Goal: Contribute content: Add original content to the website for others to see

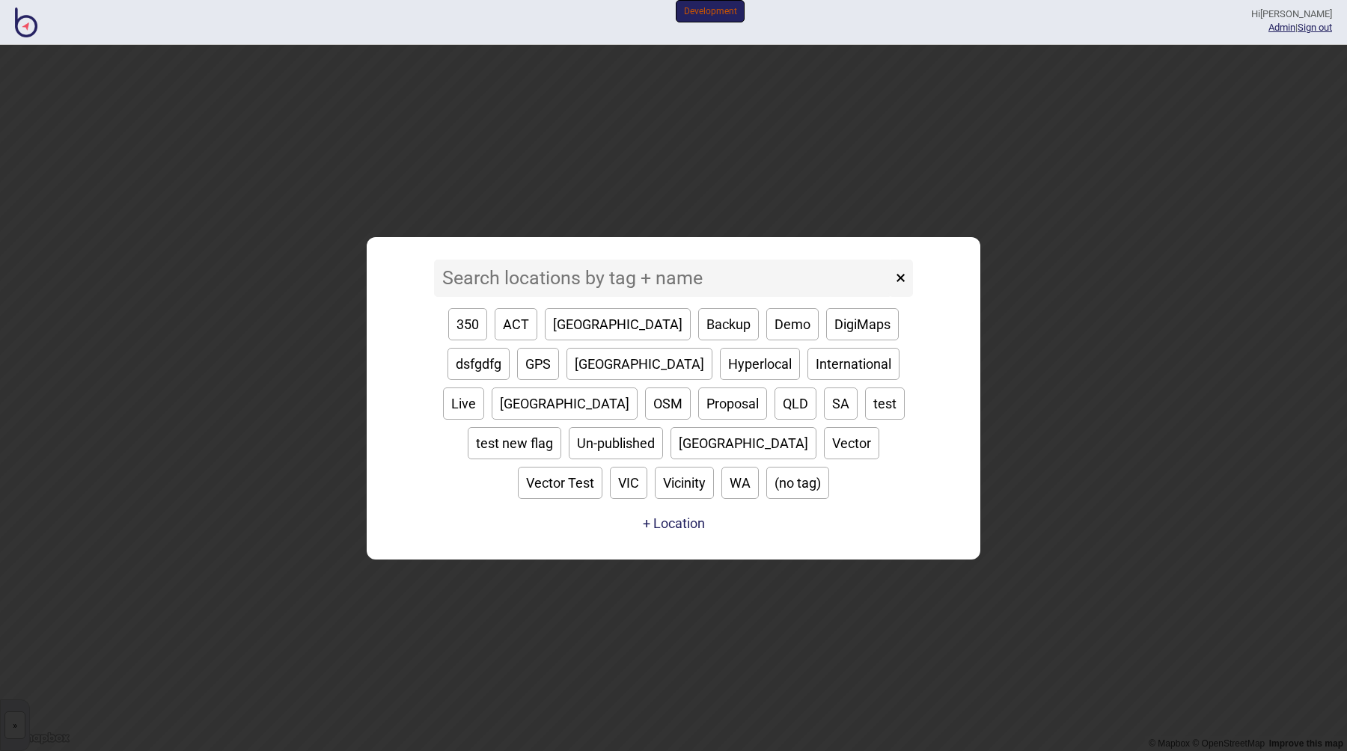
click at [588, 297] on input at bounding box center [663, 278] width 458 height 37
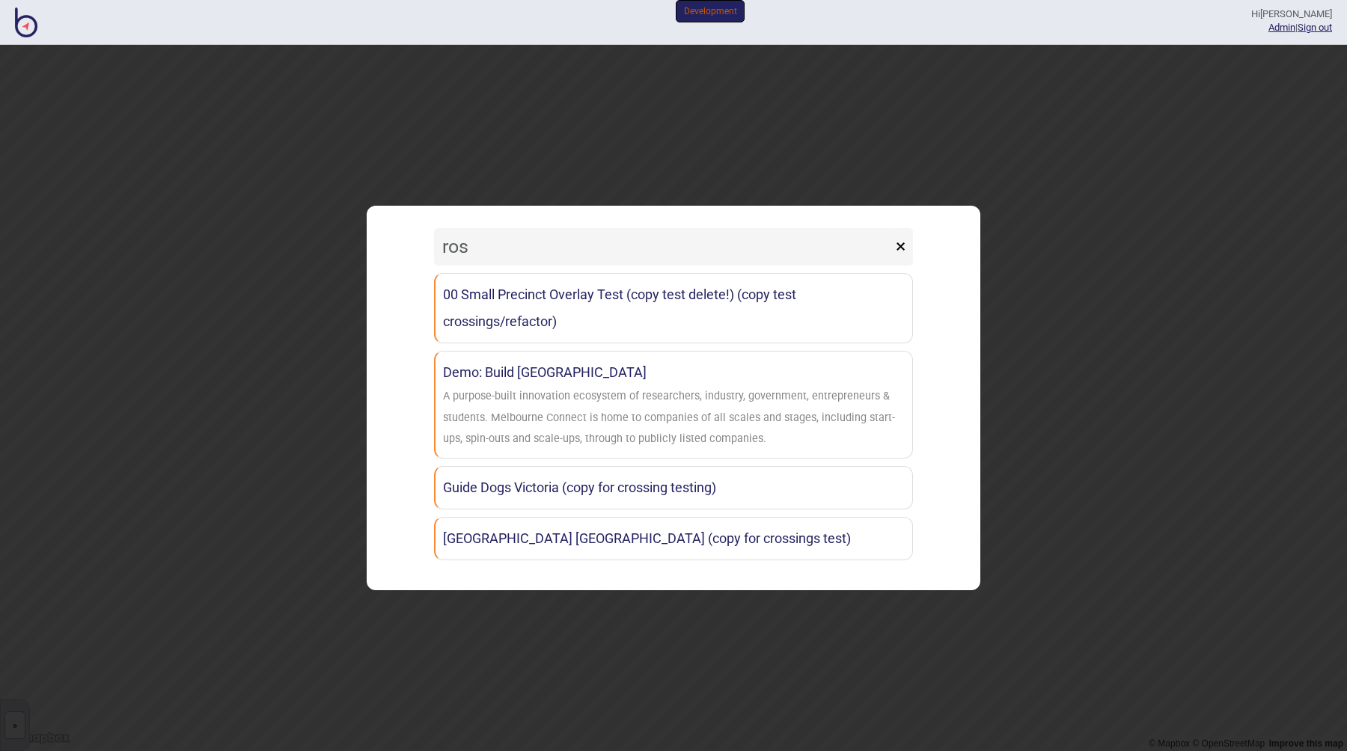
type input "rose"
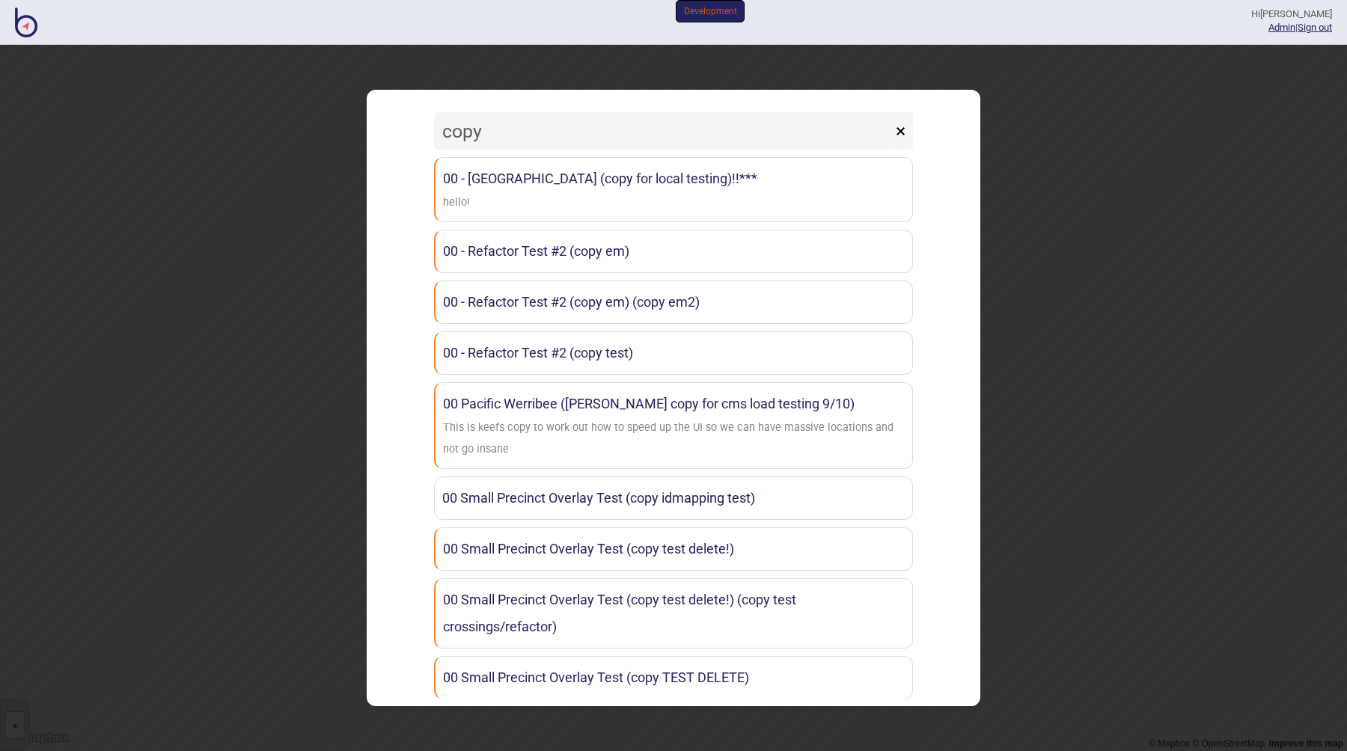
click at [555, 123] on input "copy" at bounding box center [663, 130] width 458 height 37
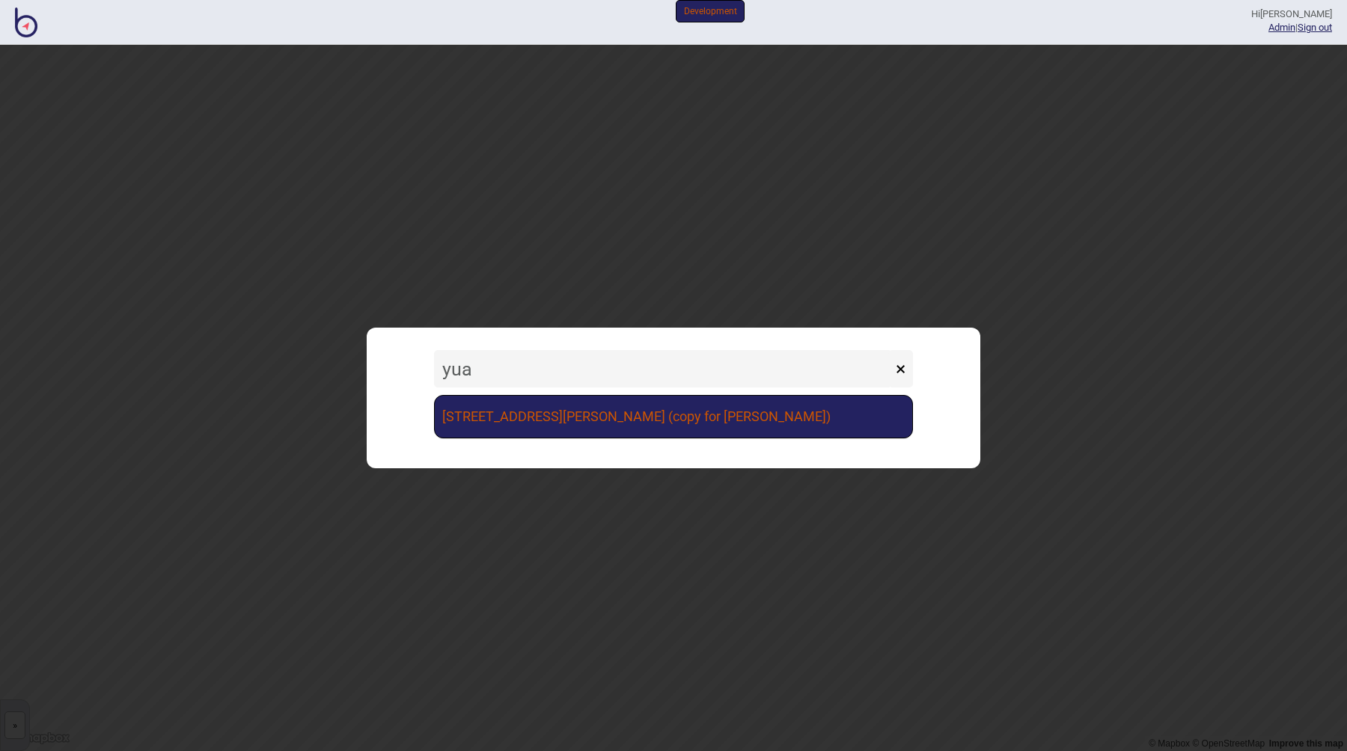
type input "yua"
click at [631, 414] on link "[STREET_ADDRESS][PERSON_NAME] (copy for [PERSON_NAME])" at bounding box center [673, 416] width 479 height 43
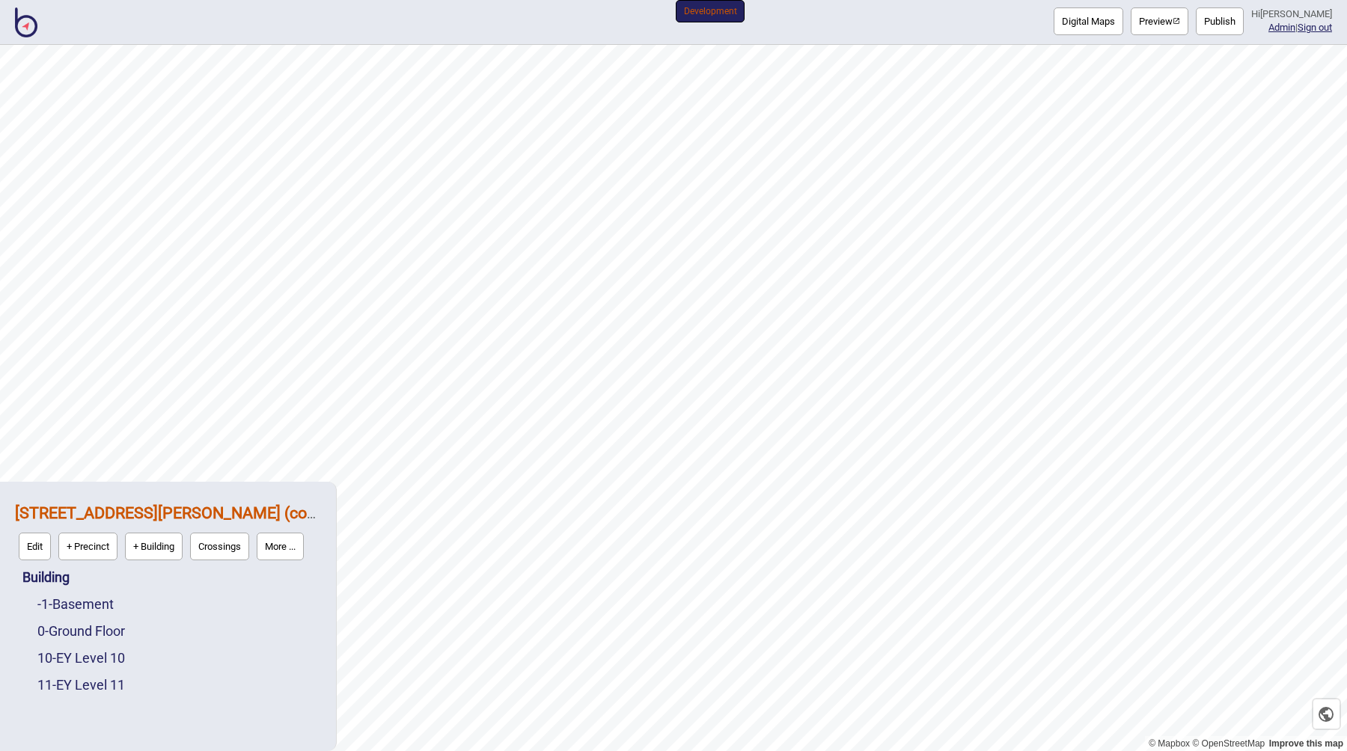
click at [989, 37] on div "Digital Maps Preview Publish Hi [PERSON_NAME] Admin | Sign out Development" at bounding box center [673, 22] width 1347 height 45
click at [287, 547] on button "More ..." at bounding box center [280, 547] width 47 height 28
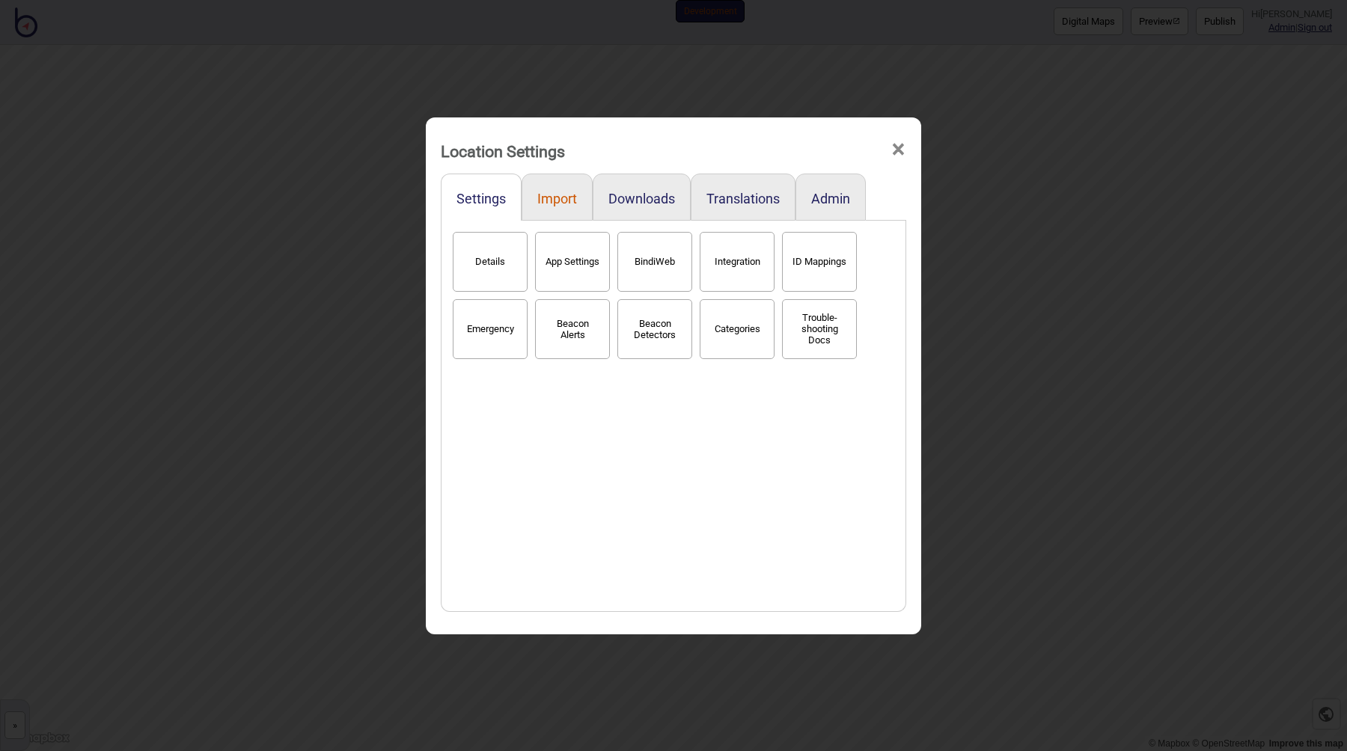
click at [551, 201] on button "Import" at bounding box center [557, 199] width 40 height 16
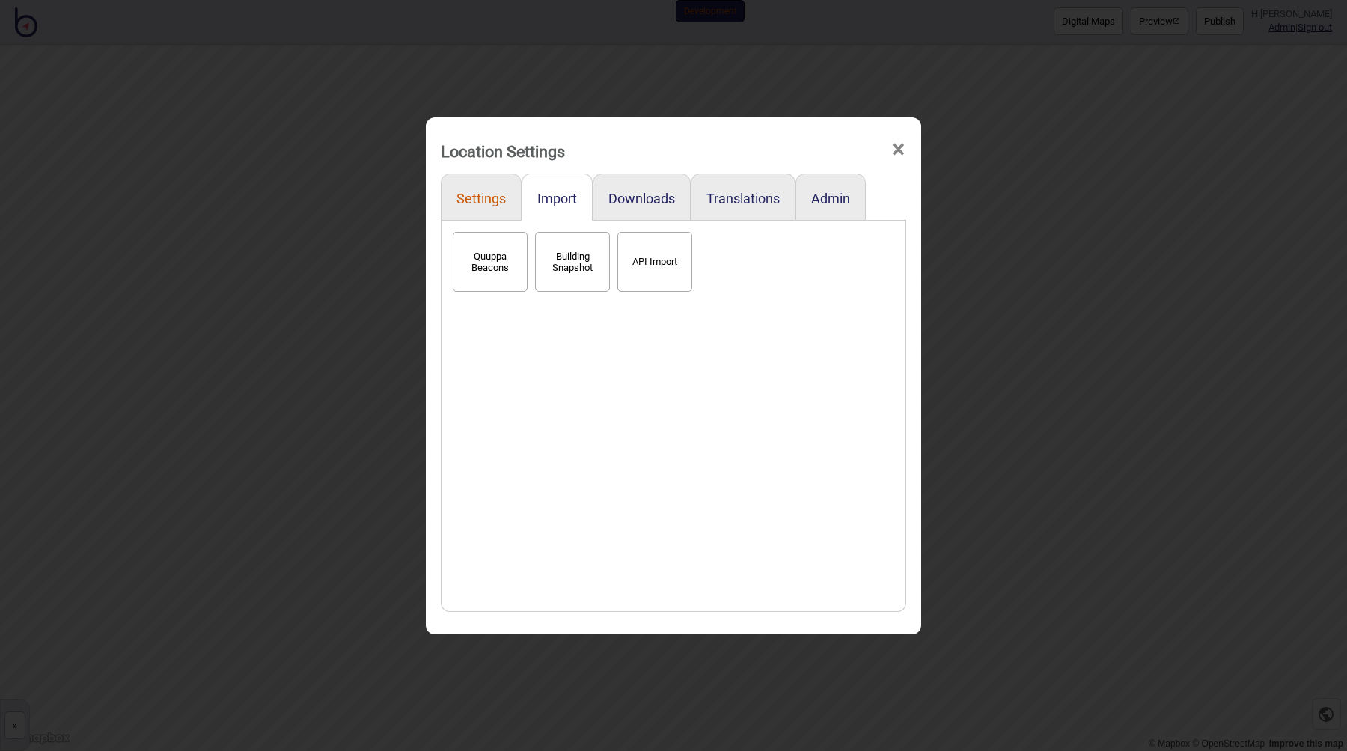
click at [484, 195] on button "Settings" at bounding box center [481, 199] width 49 height 16
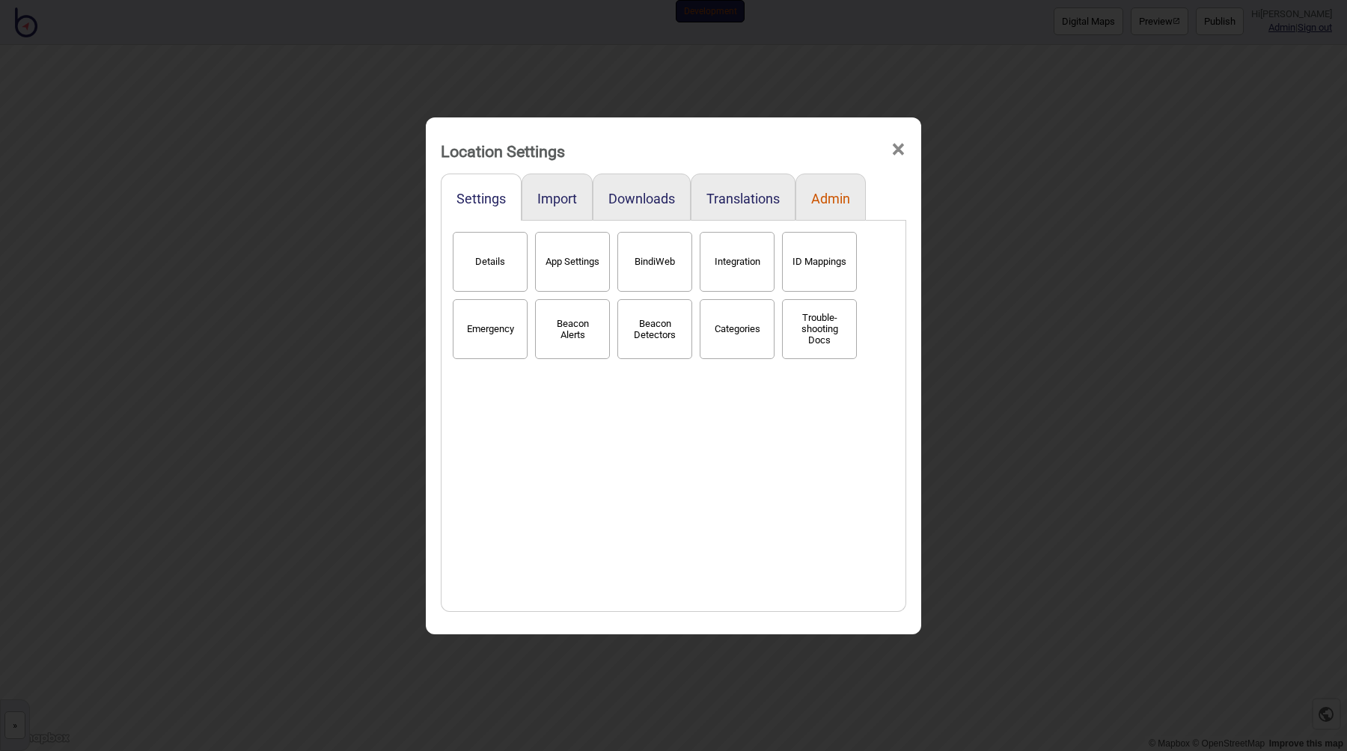
click at [826, 199] on button "Admin" at bounding box center [830, 199] width 39 height 16
click at [652, 260] on button "Snapshots" at bounding box center [654, 262] width 75 height 60
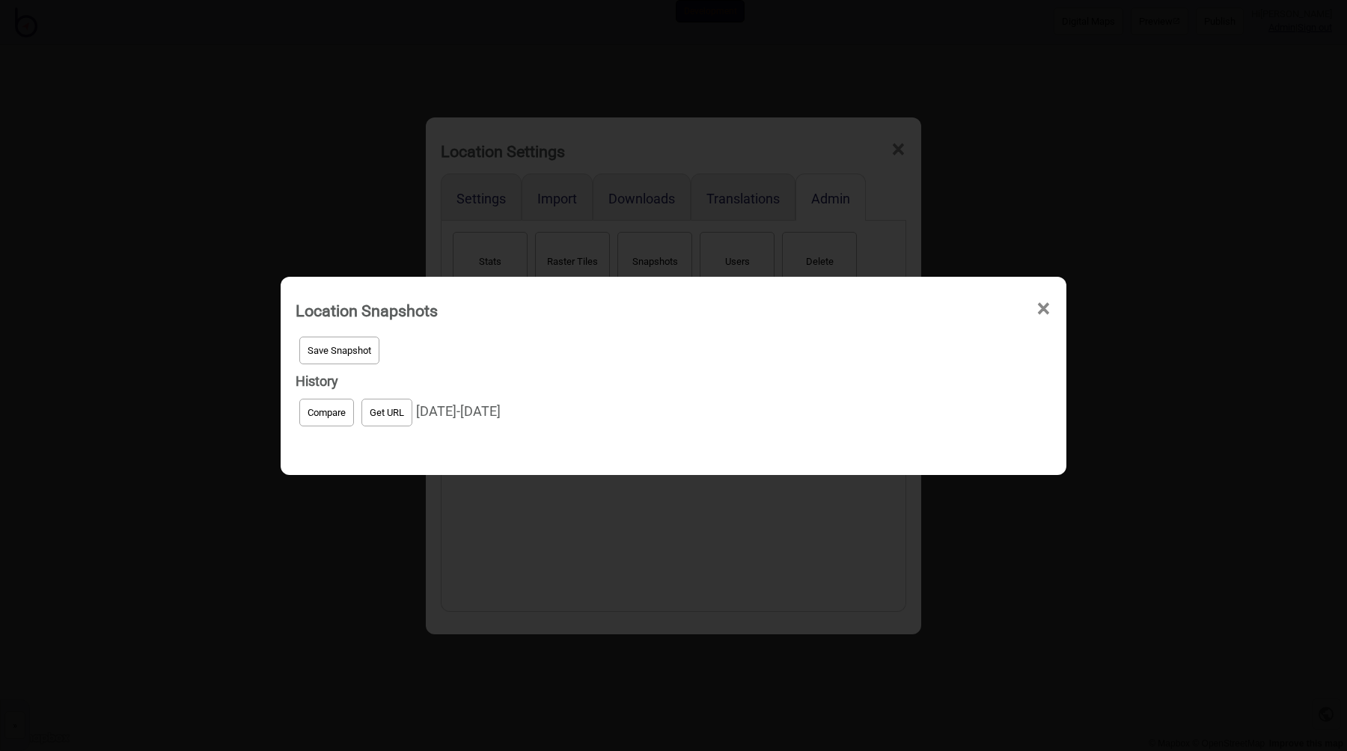
click at [344, 352] on span "Save Snapshot" at bounding box center [340, 350] width 64 height 11
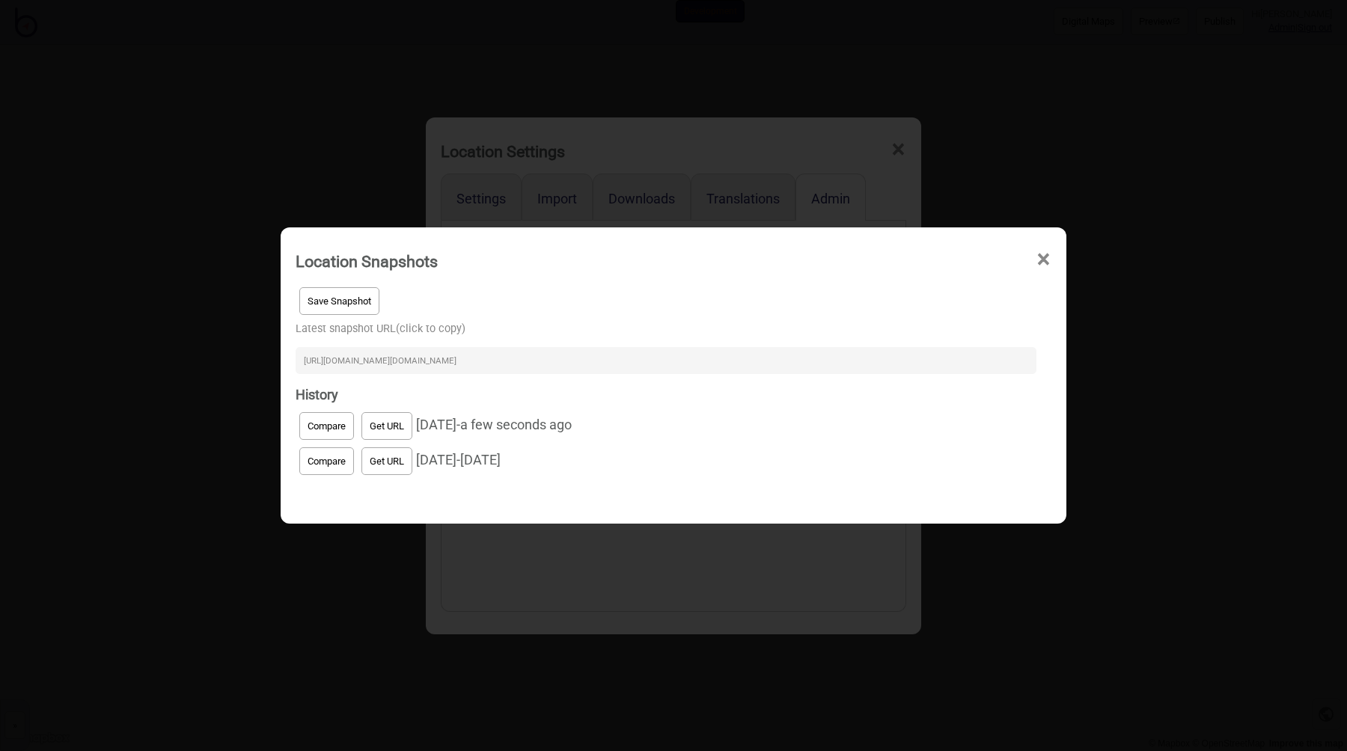
click at [406, 360] on input "[URL][DOMAIN_NAME][DOMAIN_NAME]" at bounding box center [666, 360] width 741 height 27
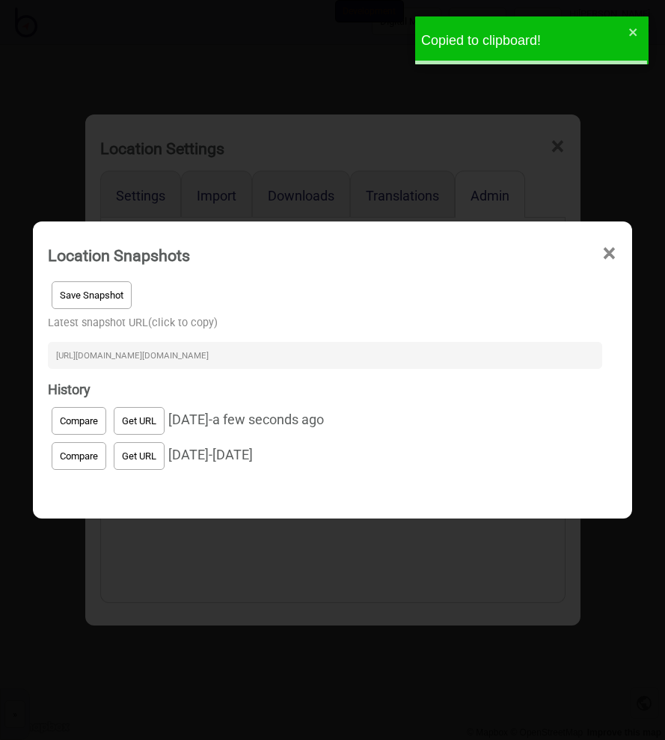
click at [114, 47] on div "Location Snapshots × Save Snapshot Latest snapshot URL (click to copy) [URL][DO…" at bounding box center [332, 370] width 665 height 740
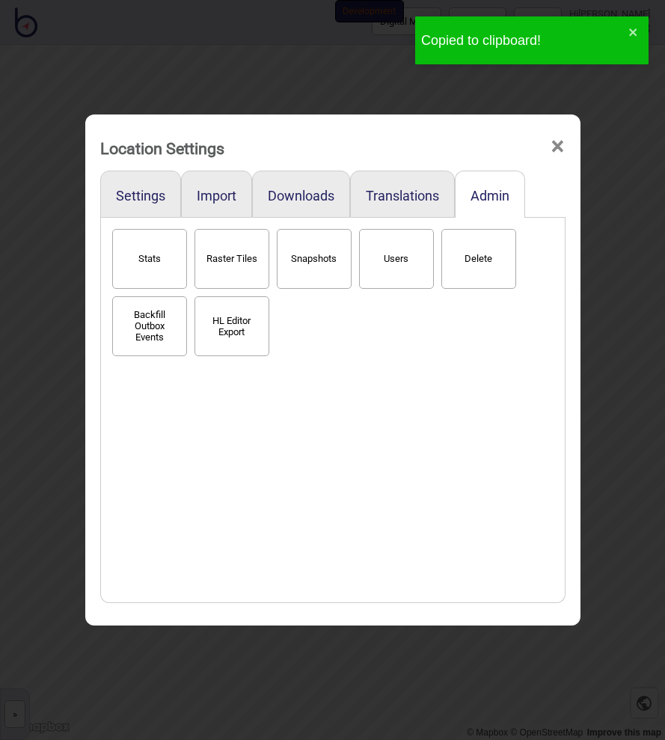
click at [159, 58] on div "Location Settings × Settings Import Downloads Translations Admin Stats Raster T…" at bounding box center [332, 370] width 665 height 740
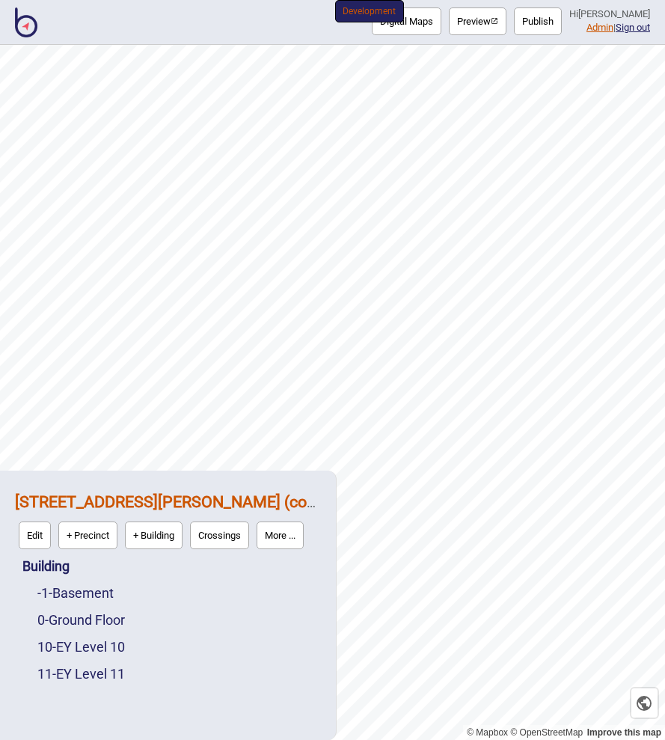
click at [587, 30] on link "Admin" at bounding box center [600, 27] width 27 height 11
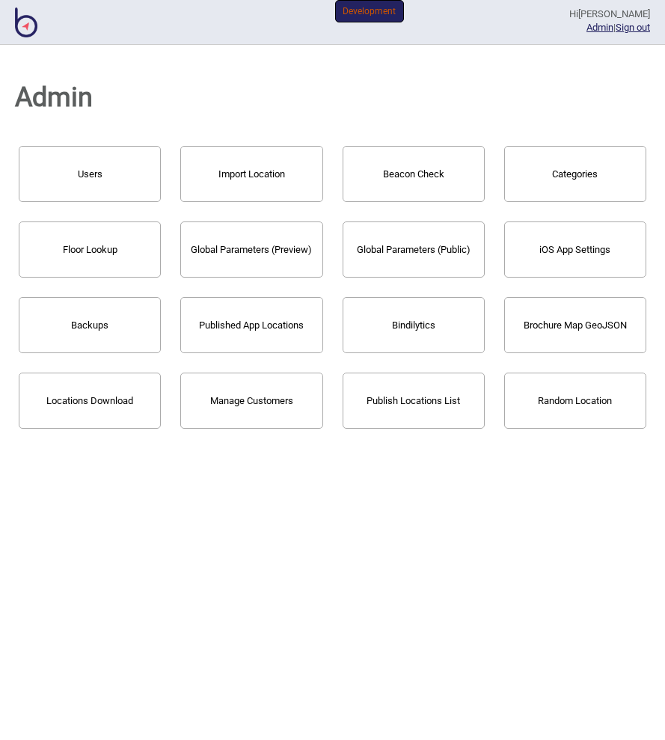
click at [253, 176] on button "Import Location" at bounding box center [251, 174] width 142 height 56
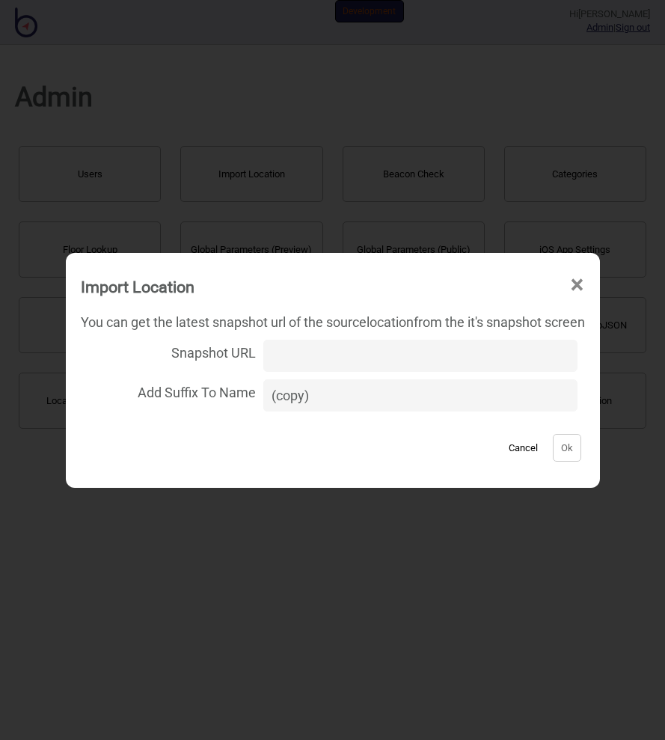
click at [275, 347] on input "Snapshot URL" at bounding box center [420, 356] width 314 height 32
paste input "[URL][DOMAIN_NAME][DOMAIN_NAME]"
type input "[URL][DOMAIN_NAME][DOMAIN_NAME]"
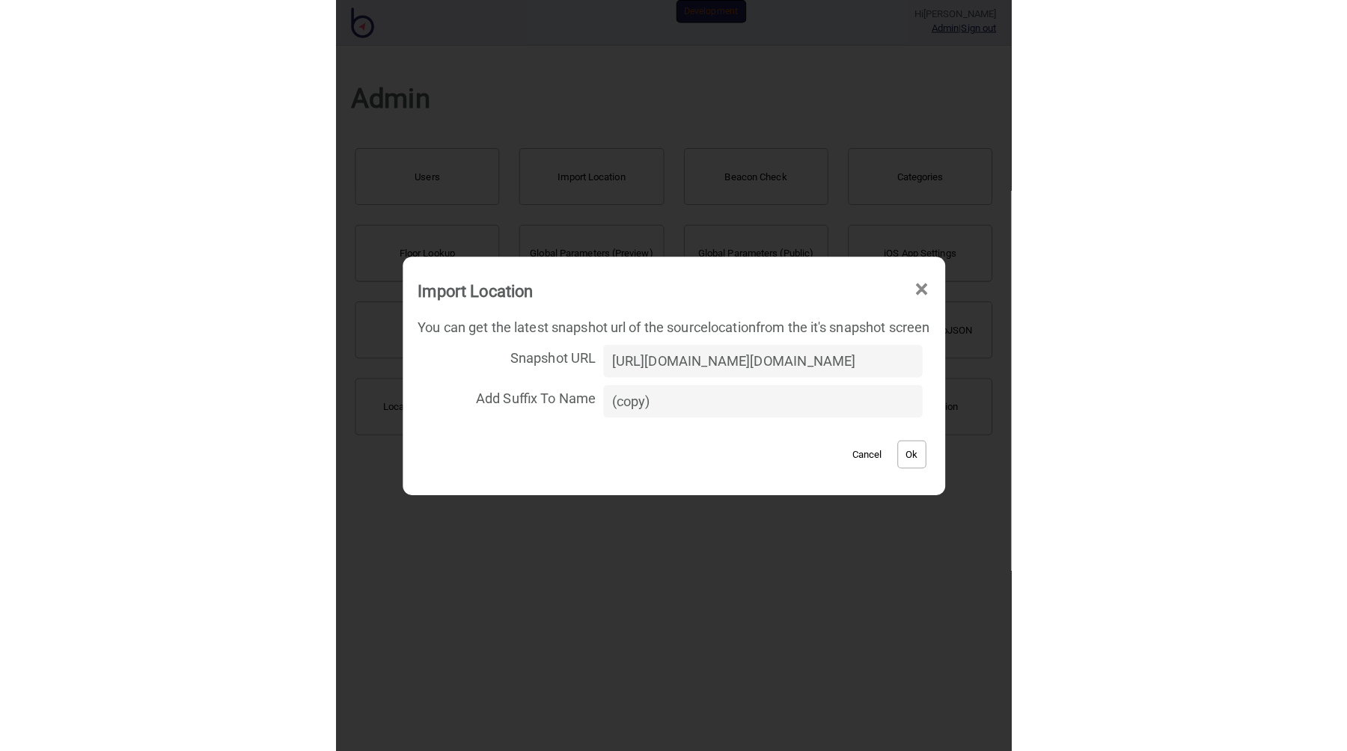
scroll to position [0, 0]
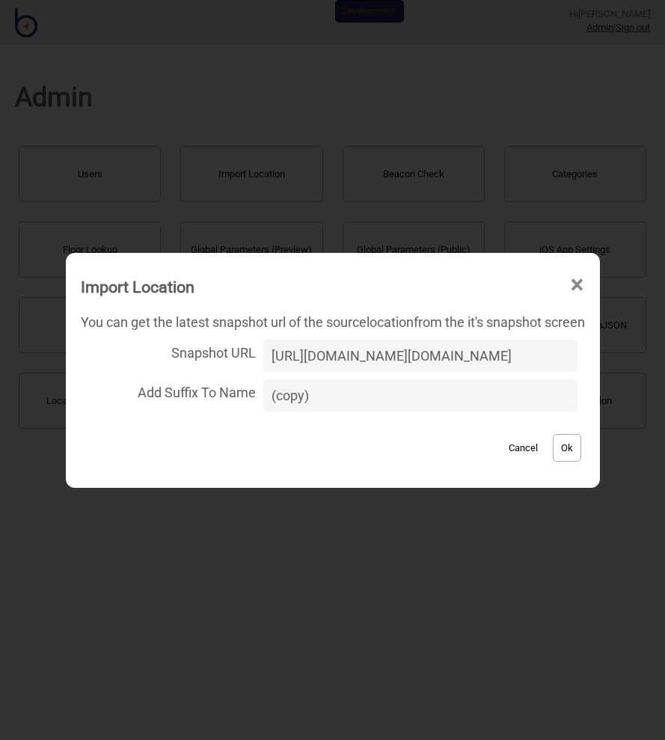
click at [323, 398] on input "(copy)" at bounding box center [420, 395] width 314 height 32
type input "(copy for [PERSON_NAME])"
click at [576, 451] on button "Ok" at bounding box center [567, 448] width 28 height 28
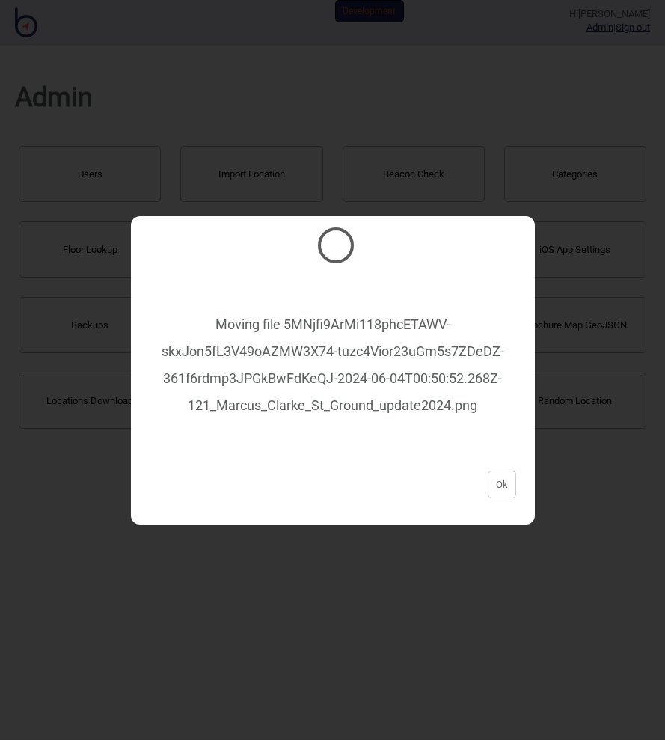
click at [345, 374] on div "Moving file 5MNjfi9ArMi118phcETAWV-skxJon5fL3V49oAZMW3X74-tuzc4Vior23uGm5s7ZDeD…" at bounding box center [333, 338] width 374 height 162
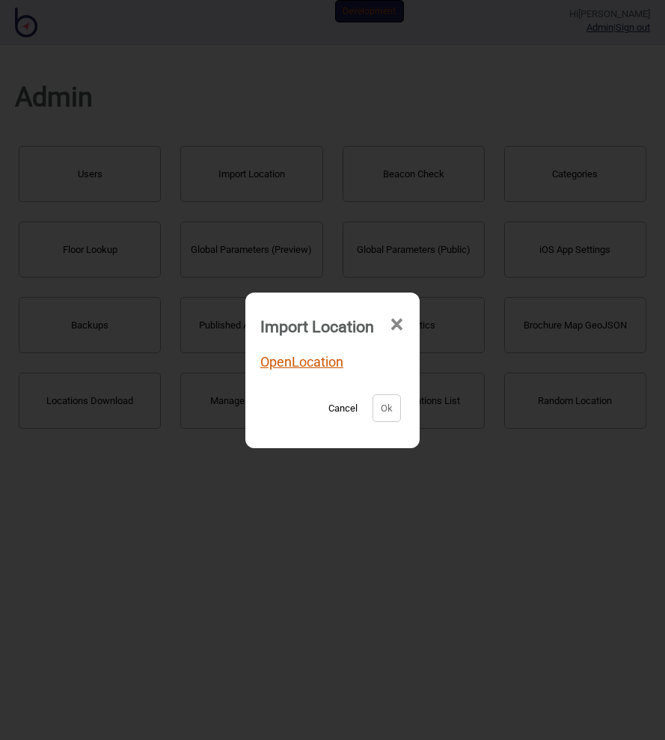
click at [301, 358] on link "Open Location" at bounding box center [301, 362] width 83 height 16
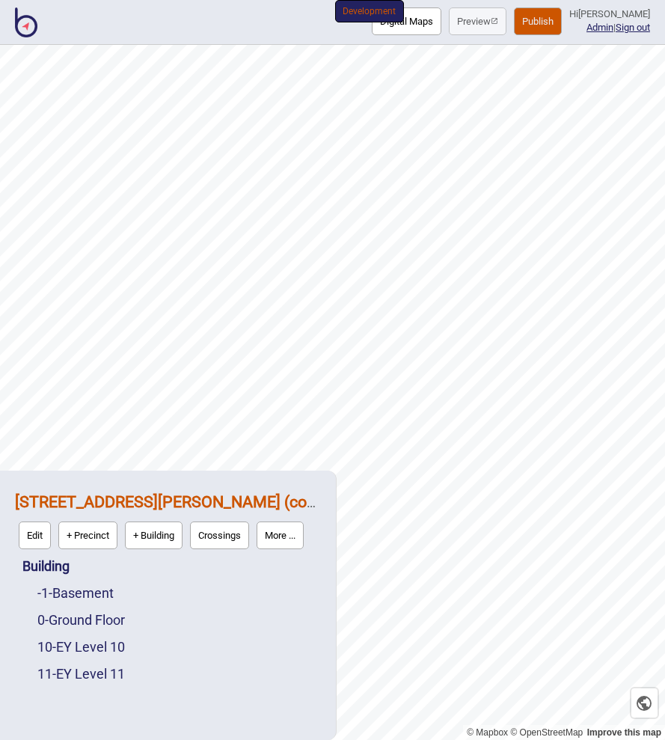
click at [426, 17] on button "Digital Maps" at bounding box center [407, 21] width 70 height 28
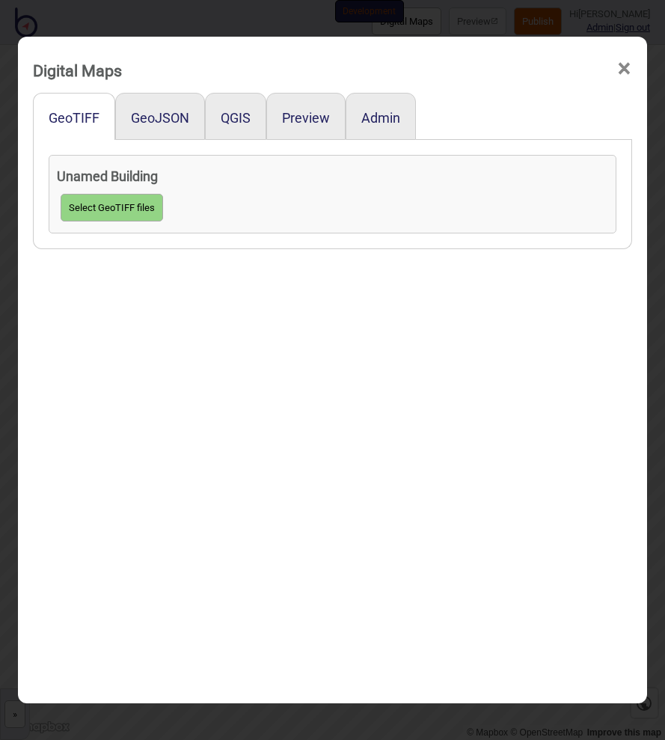
click at [288, 238] on div "Unamed Building Select GeoTIFF files" at bounding box center [332, 194] width 599 height 109
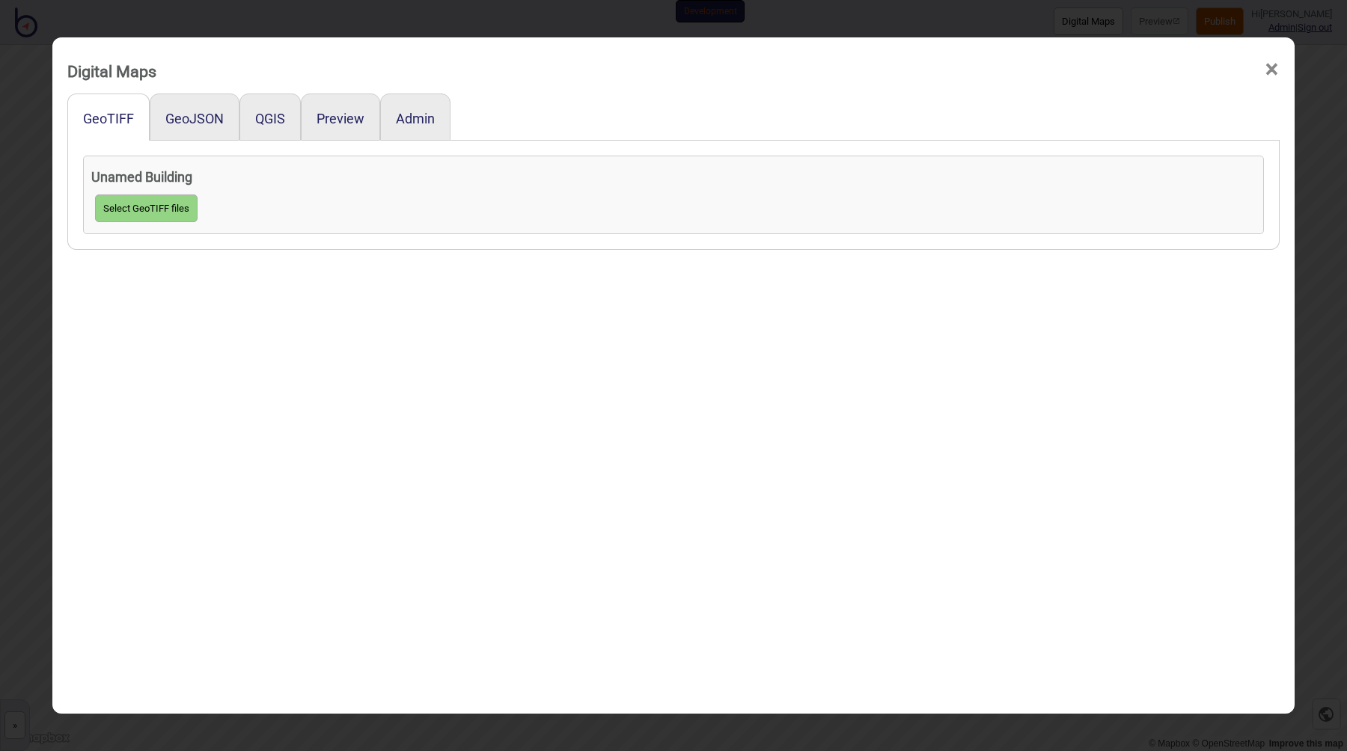
click at [164, 210] on button "Select GeoTIFF files" at bounding box center [146, 209] width 103 height 28
click input "file" at bounding box center [0, 0] width 0 height 0
click at [183, 114] on button "GeoJSON" at bounding box center [194, 119] width 58 height 16
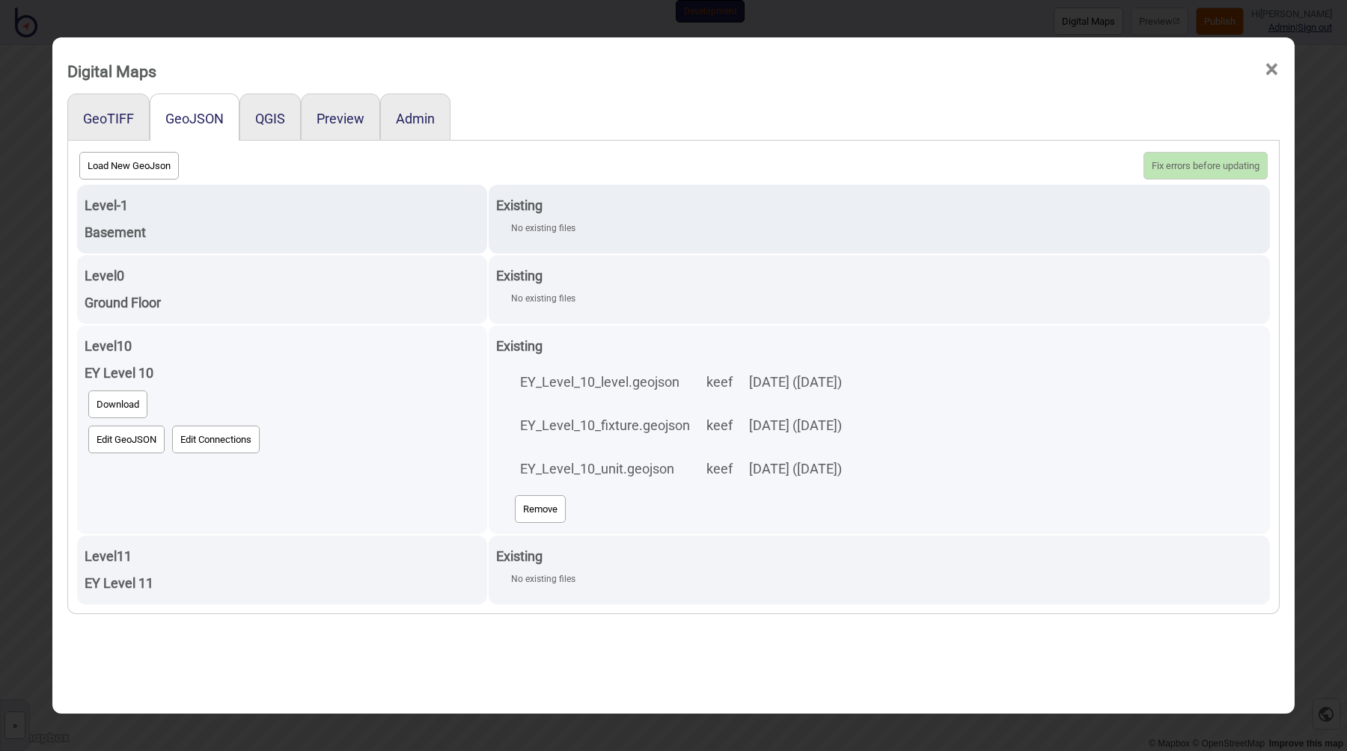
click at [515, 501] on button "Remove" at bounding box center [540, 509] width 51 height 28
click at [122, 165] on button "Load New GeoJson" at bounding box center [129, 166] width 100 height 28
click input "file" at bounding box center [0, 0] width 0 height 0
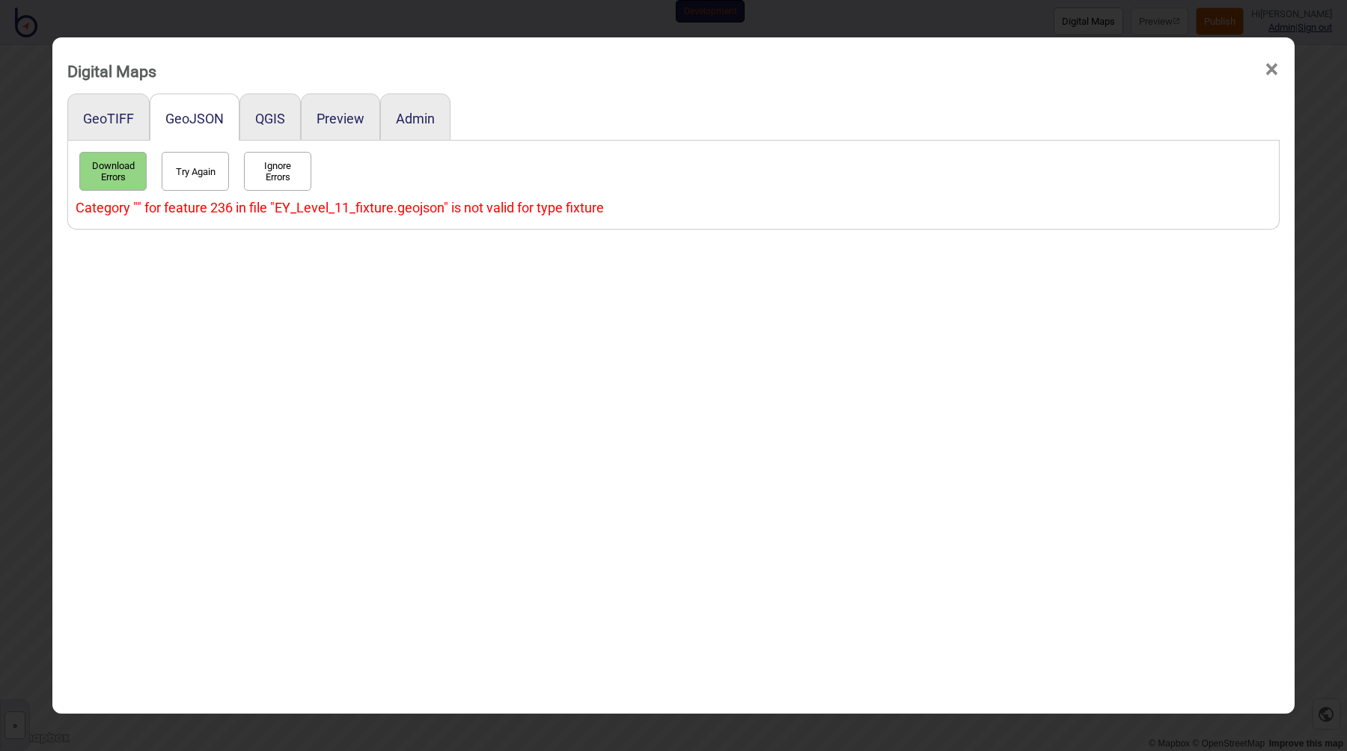
click at [668, 227] on div "Download Errors Try Again Ignore Errors Category "" for feature 236 in file "EY…" at bounding box center [673, 185] width 1212 height 89
click at [480, 206] on div "Category "" for feature 236 in file "EY_Level_11_fixture.geojson" is not valid …" at bounding box center [674, 208] width 1196 height 27
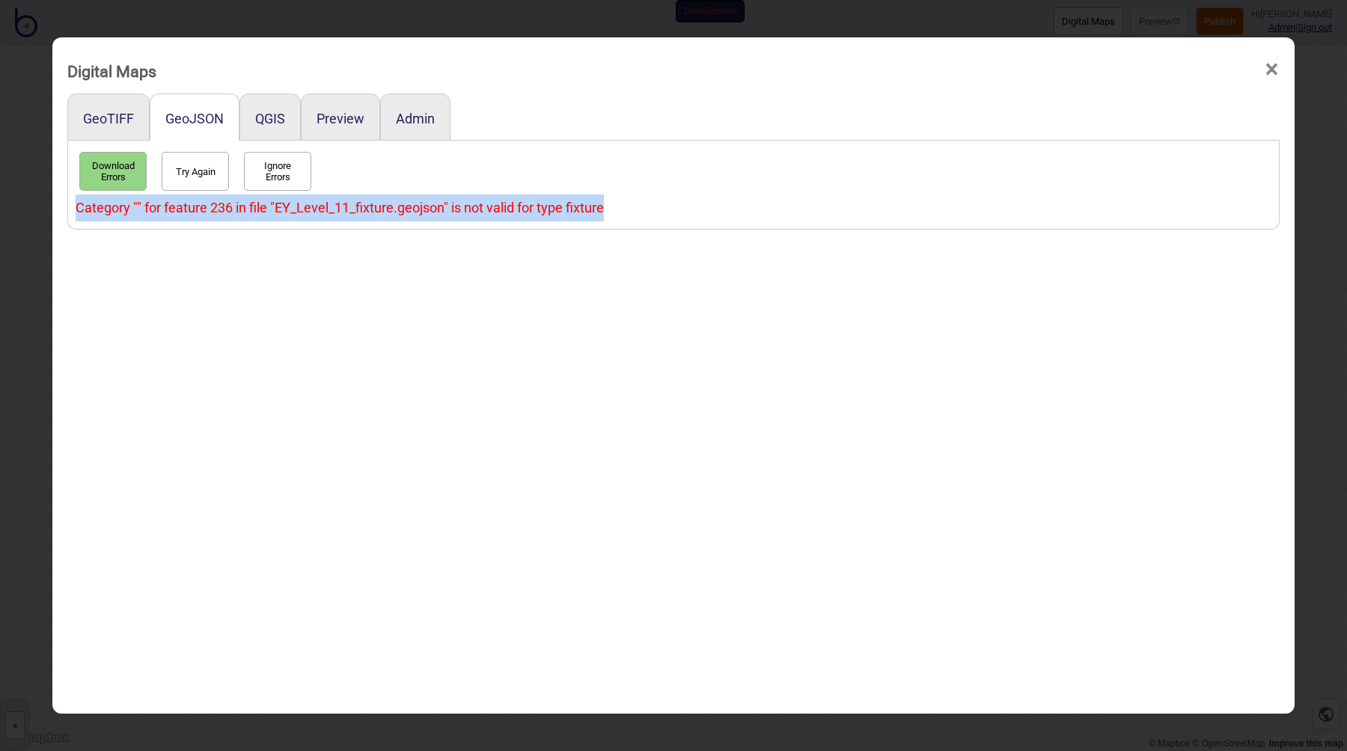
click at [480, 206] on div "Category "" for feature 236 in file "EY_Level_11_fixture.geojson" is not valid …" at bounding box center [674, 208] width 1196 height 27
copy div "Category "" for feature 236 in file "EY_Level_11_fixture.geojson" is not valid …"
click at [276, 173] on button "Ignore Errors" at bounding box center [277, 171] width 67 height 39
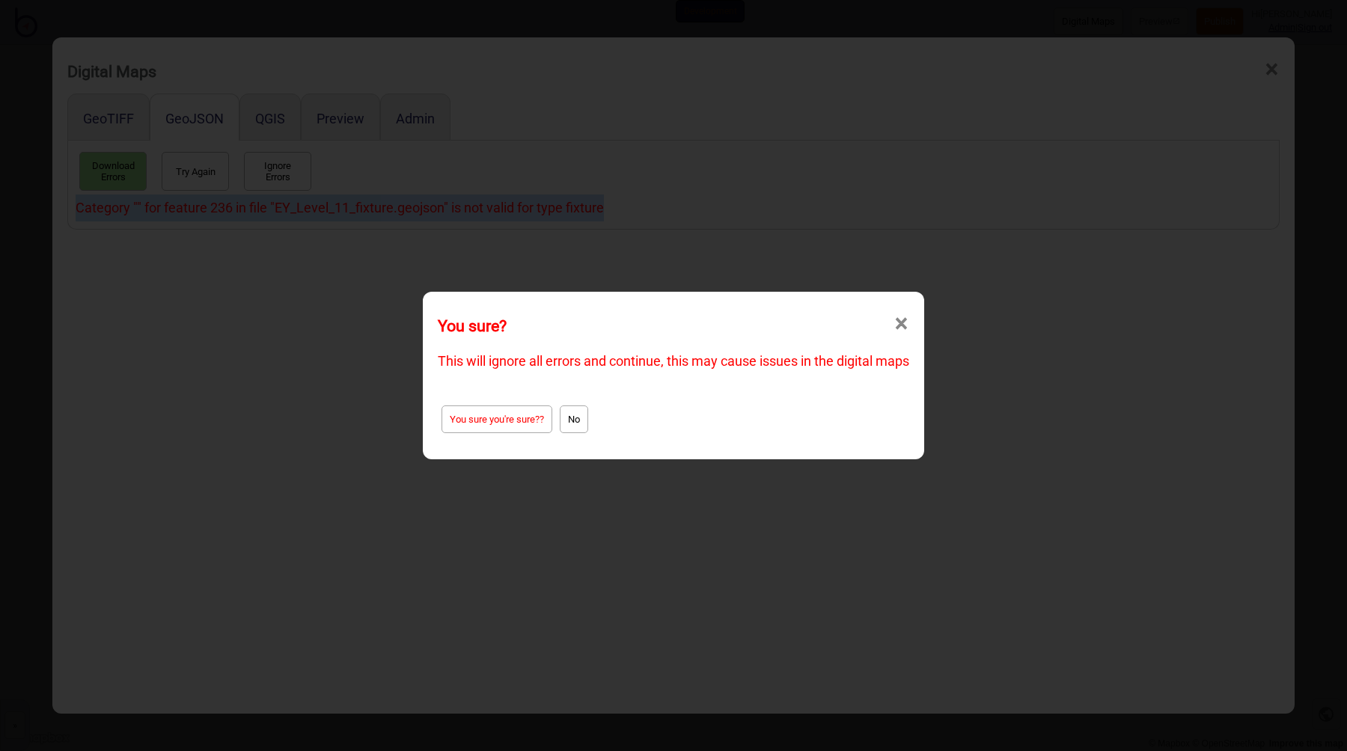
click at [570, 421] on button "No" at bounding box center [574, 420] width 28 height 28
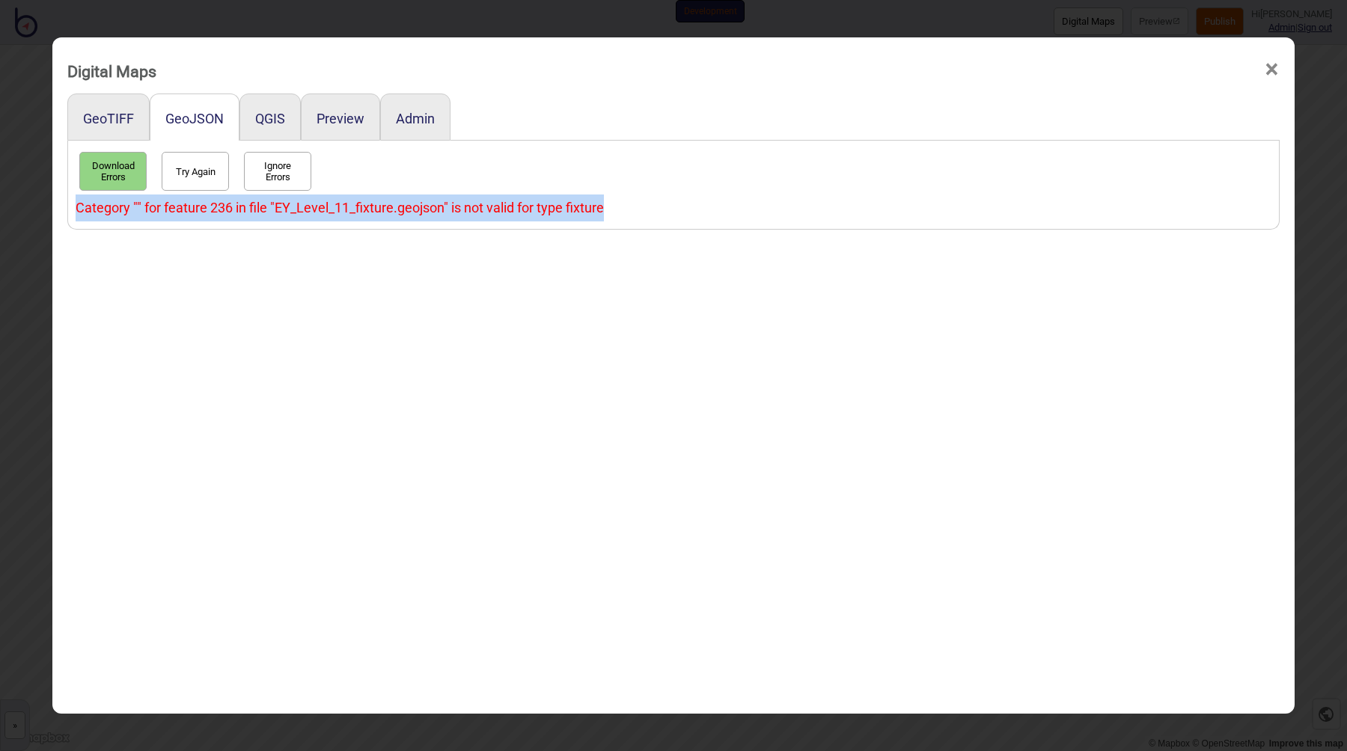
click at [518, 350] on div "GeoTIFF GeoJSON QGIS Preview Admin Download Errors Try Again Ignore Errors Cate…" at bounding box center [673, 432] width 1212 height 677
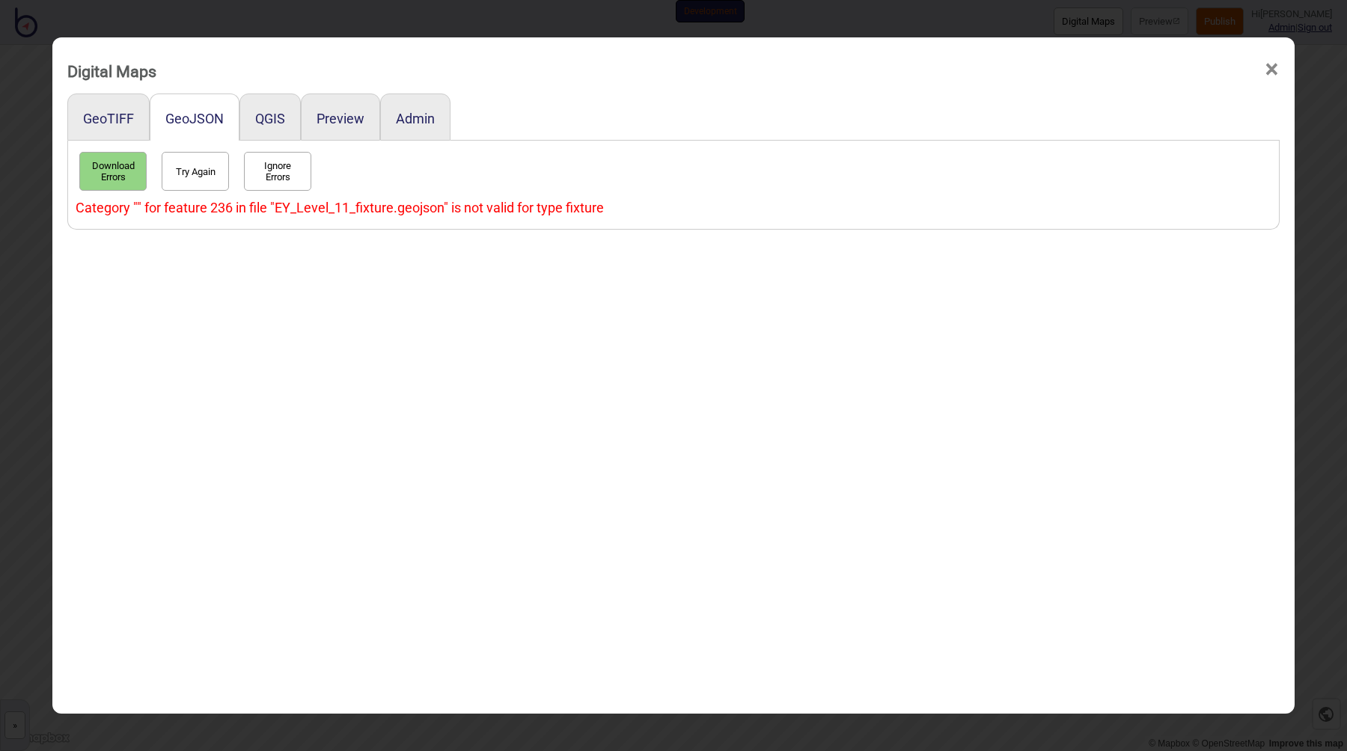
click at [182, 178] on button "Try Again" at bounding box center [195, 171] width 67 height 39
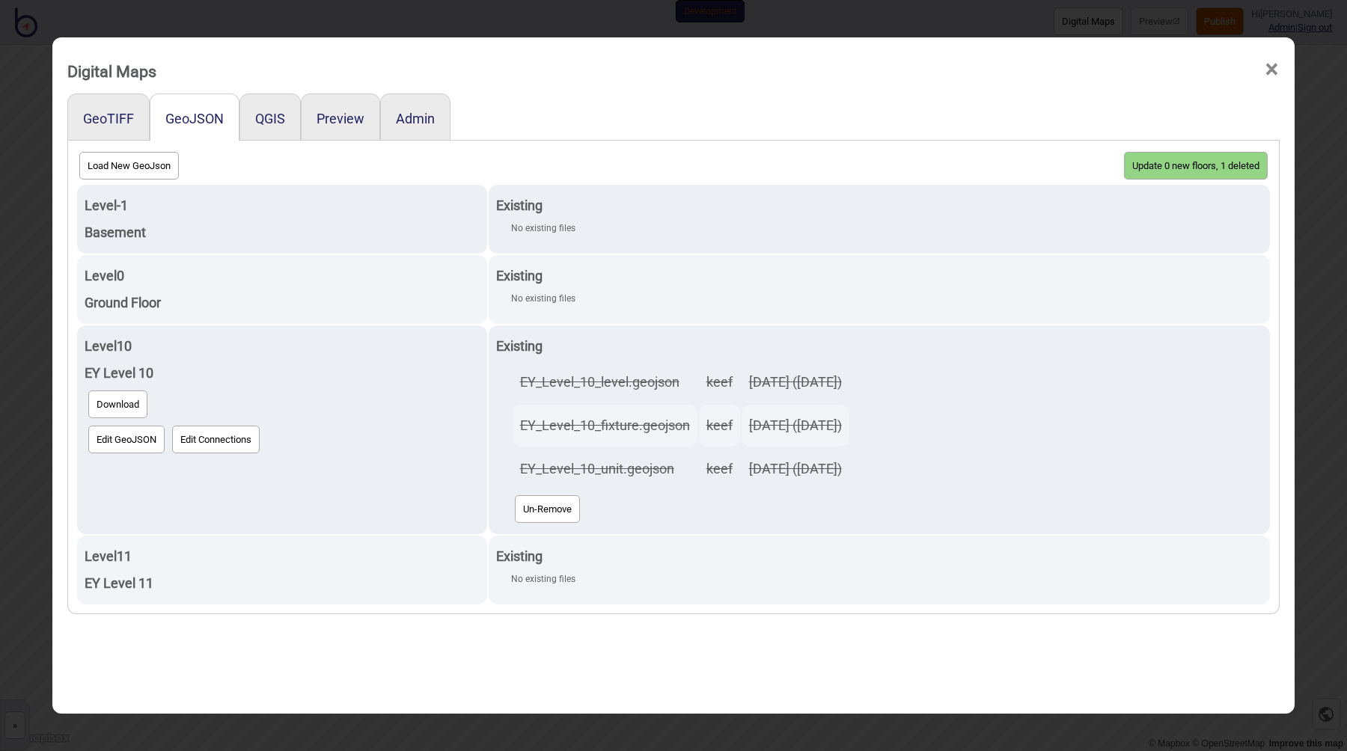
click at [130, 168] on button "Load New GeoJson" at bounding box center [129, 166] width 100 height 28
click input "file" at bounding box center [0, 0] width 0 height 0
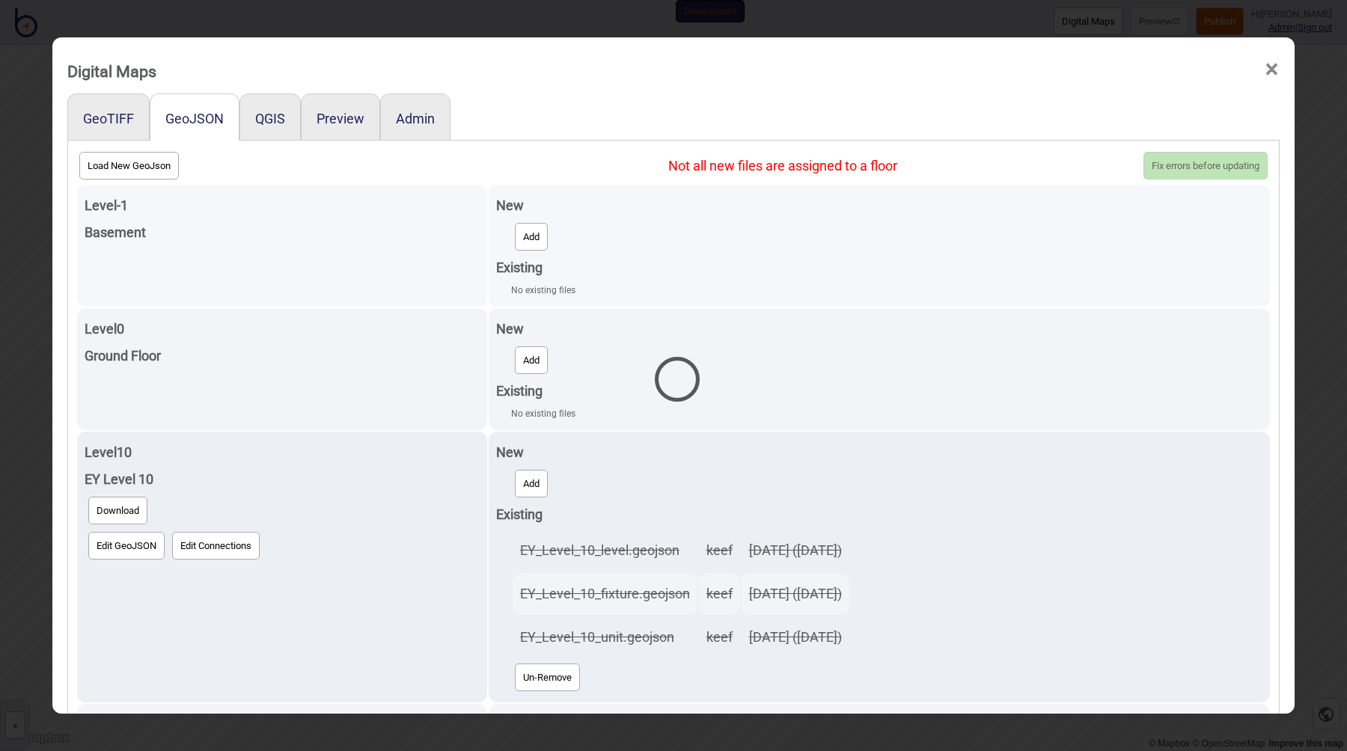
select select "EY_Level_10_unit.geojson"
select select "EY_Level_10_level.geojson"
select select "EY_Level_10_fixture.geojson"
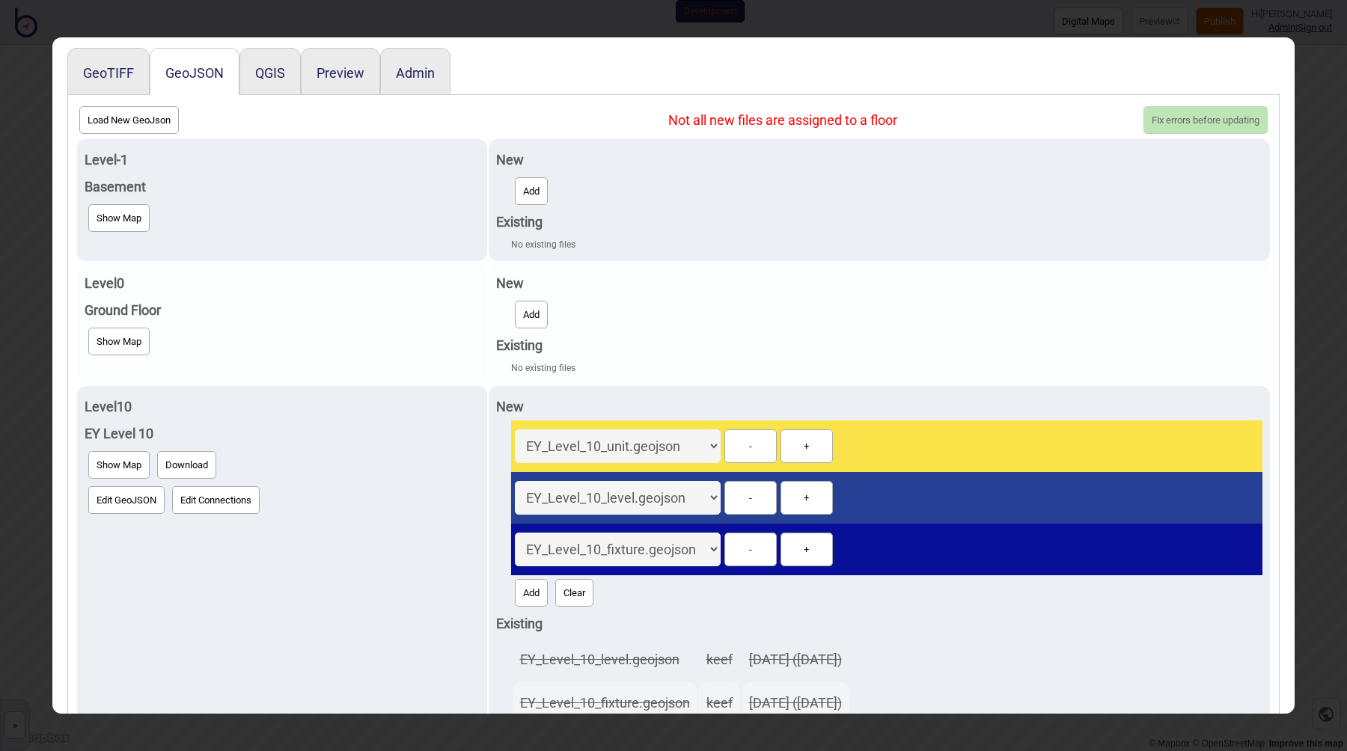
scroll to position [67, 0]
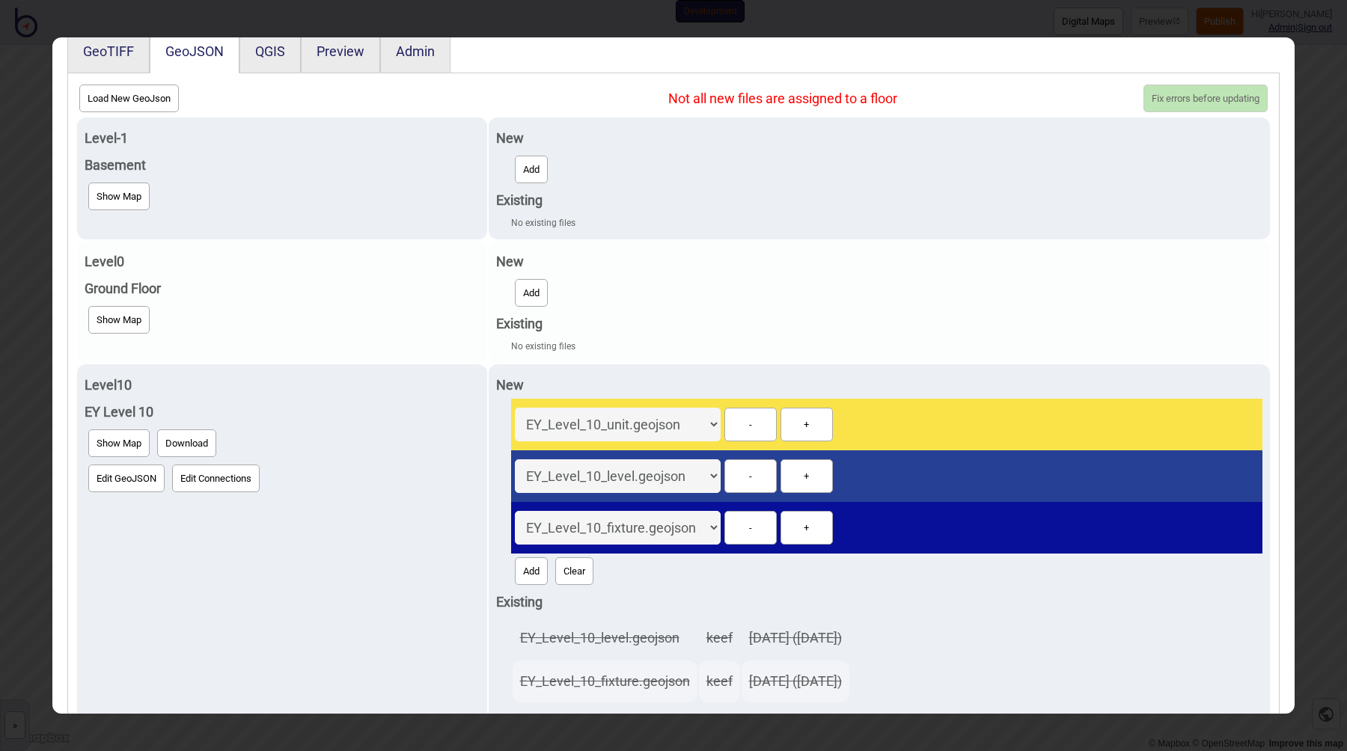
click at [515, 294] on button "Add" at bounding box center [531, 293] width 33 height 28
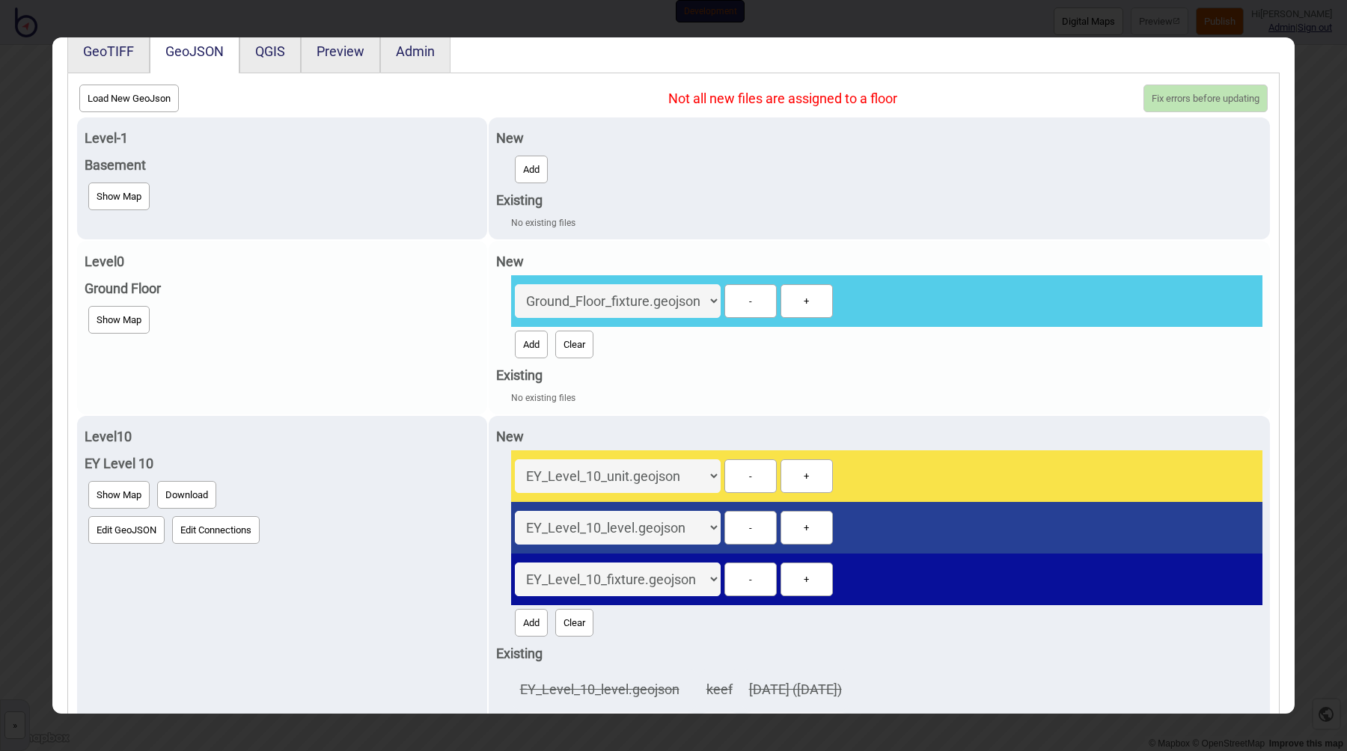
click at [515, 338] on button "Add" at bounding box center [531, 345] width 33 height 28
select select "Ground_Floor_unit.geojson"
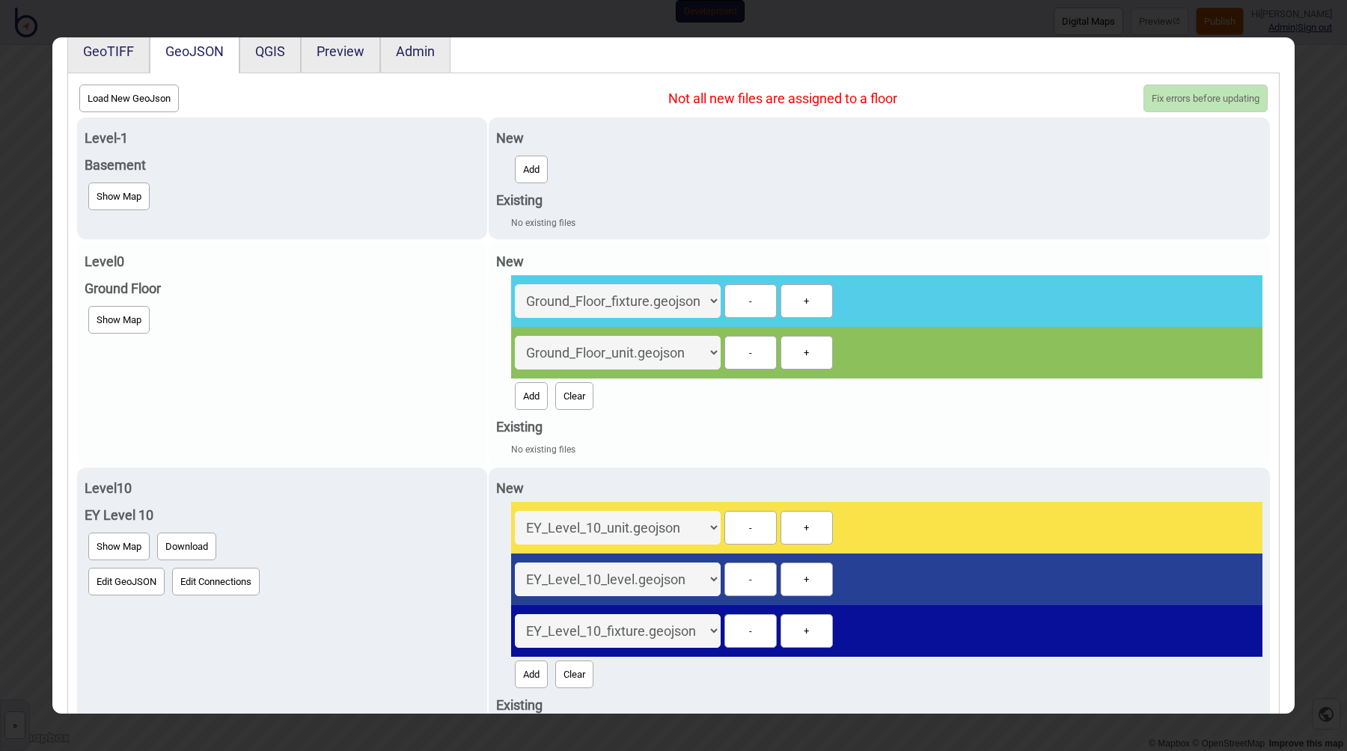
click at [515, 401] on button "Add" at bounding box center [531, 396] width 33 height 28
select select "Ground_Floor_level.geojson"
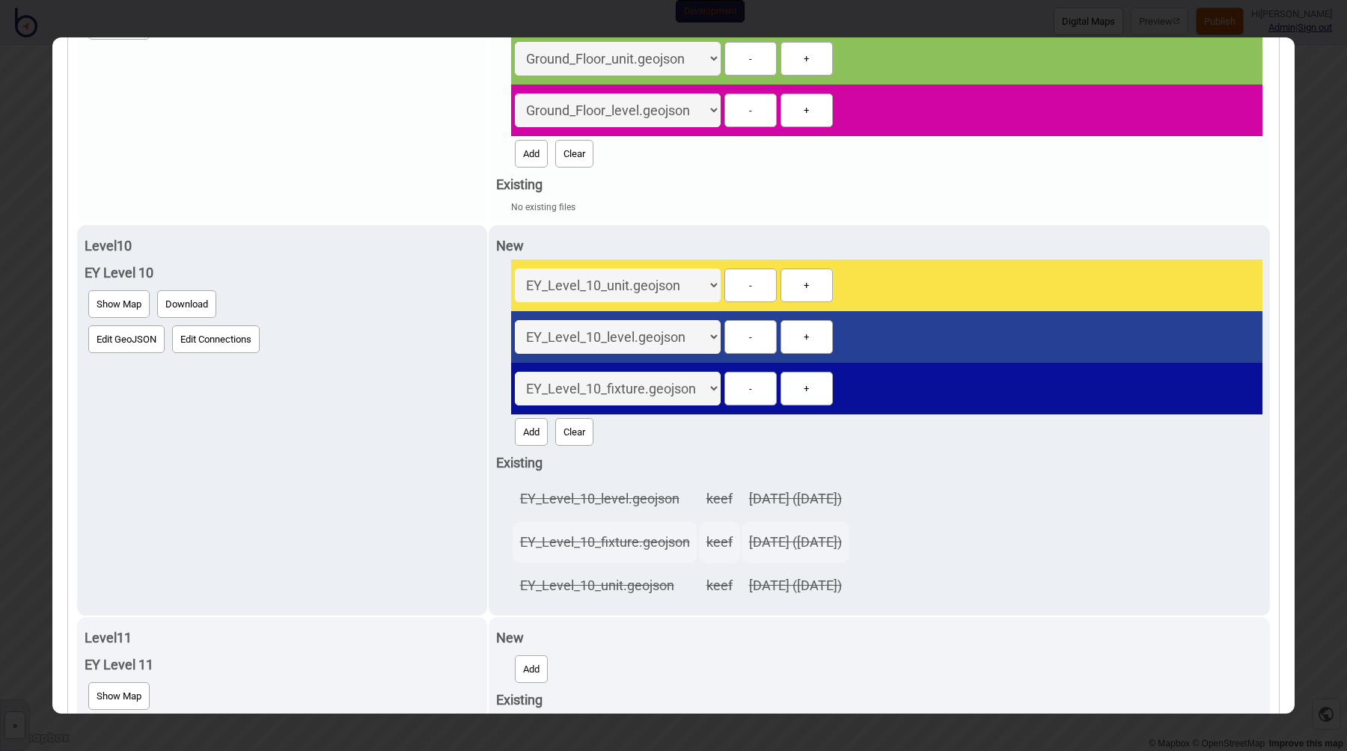
scroll to position [397, 0]
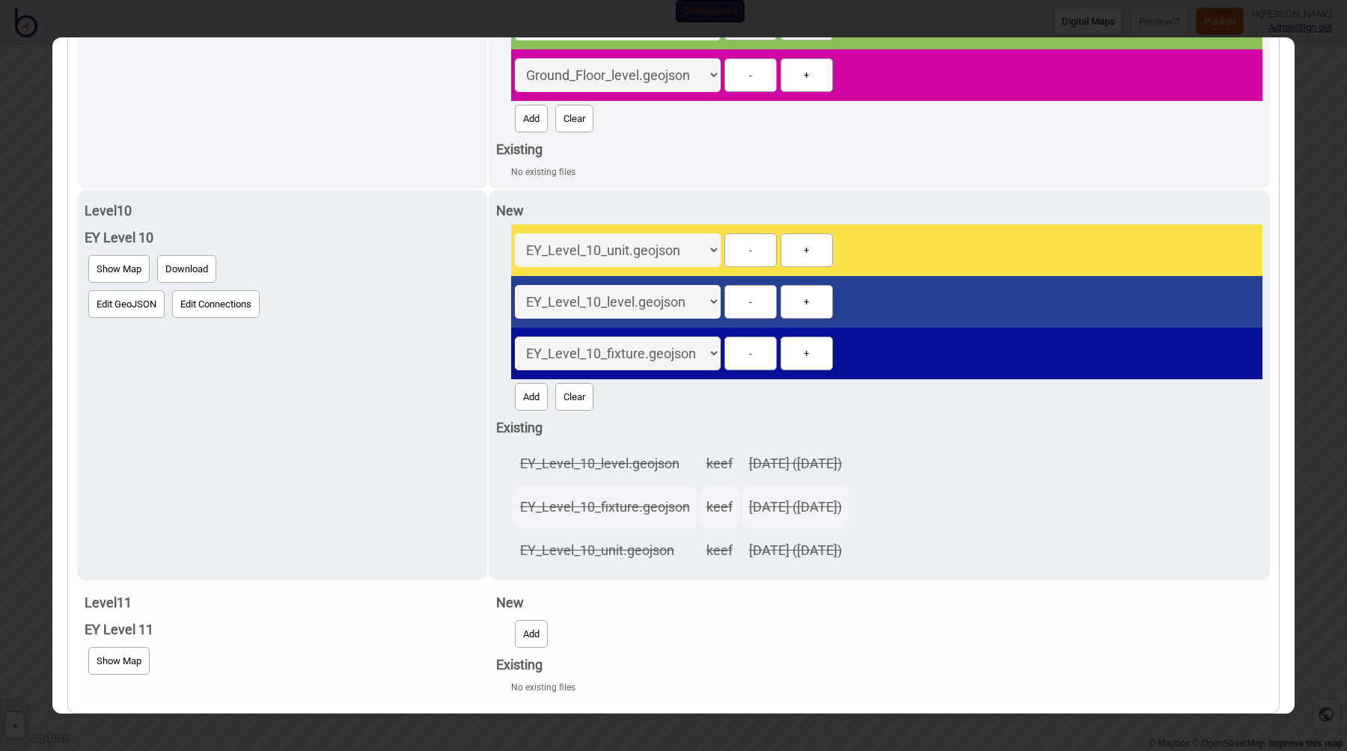
click at [515, 625] on button "Add" at bounding box center [531, 634] width 33 height 28
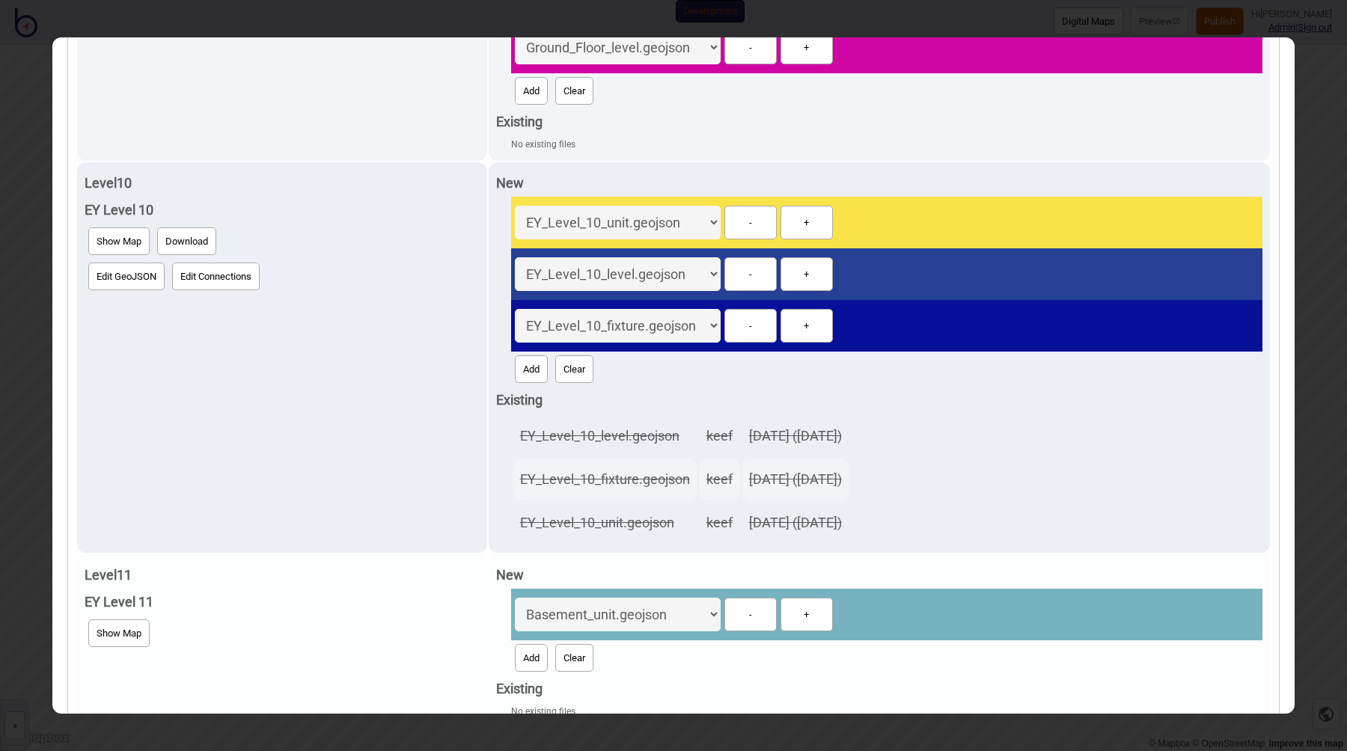
scroll to position [448, 0]
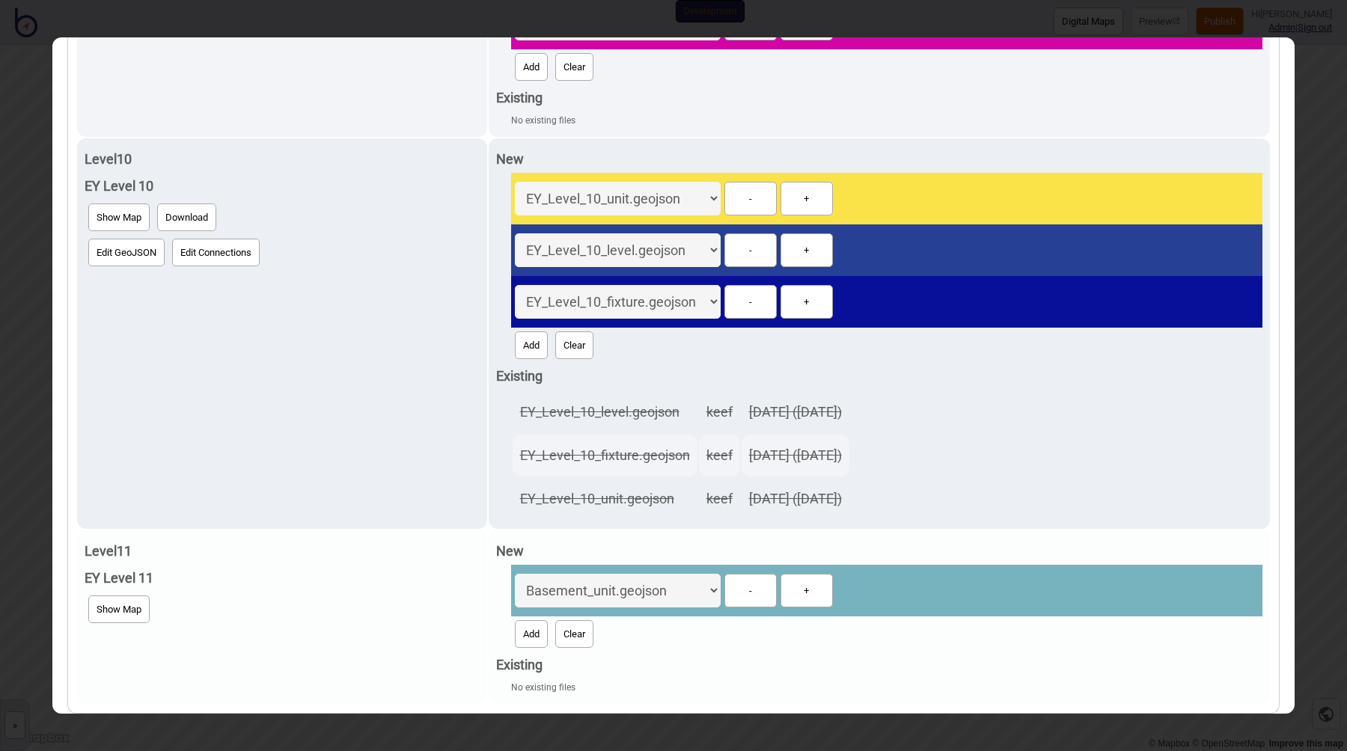
click at [558, 592] on select "Ground_Floor_fixture.geojson Ground_Floor_unit.geojson Ground_Floor_level.geojs…" at bounding box center [618, 591] width 206 height 34
select select "EY_Level_11_unit.geojson"
click at [515, 574] on select "Ground_Floor_fixture.geojson Ground_Floor_unit.geojson Ground_Floor_level.geojs…" at bounding box center [618, 591] width 206 height 34
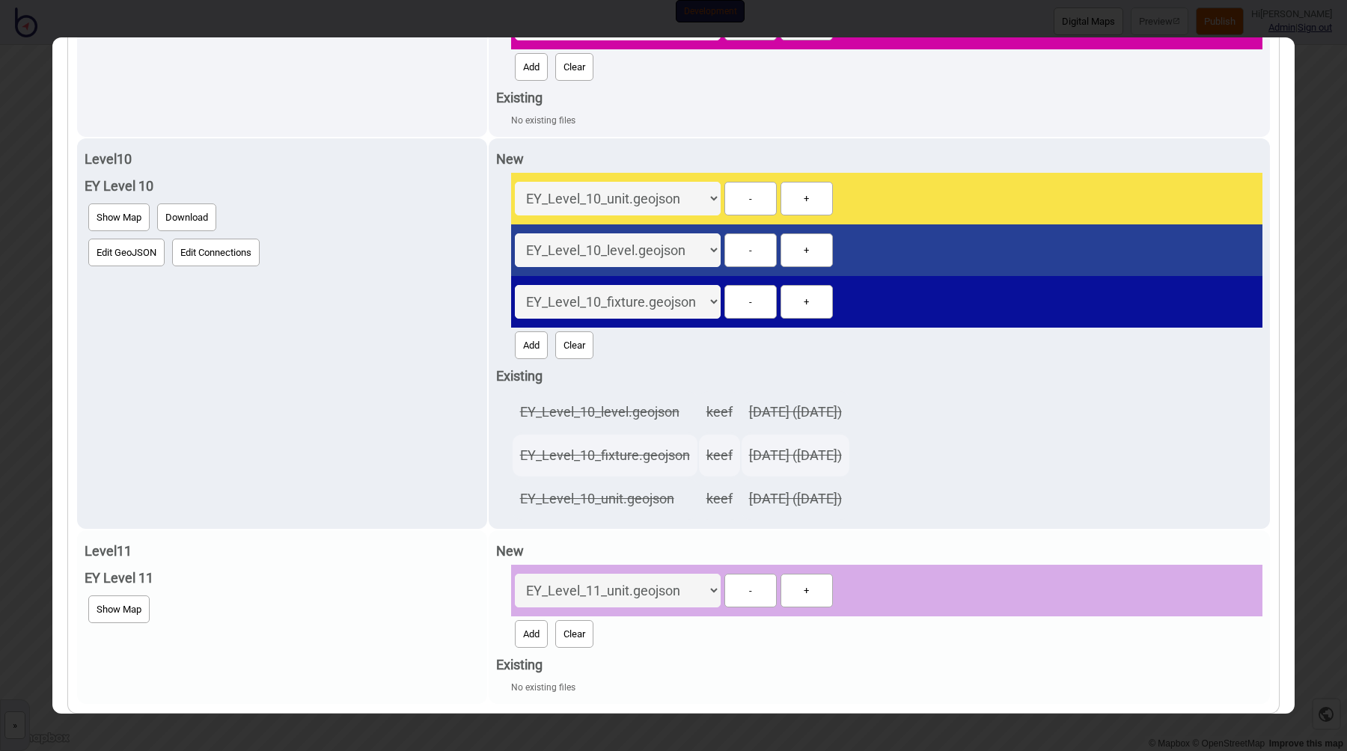
click at [515, 632] on button "Add" at bounding box center [531, 634] width 33 height 28
select select "EY_Level_11_level.geojson"
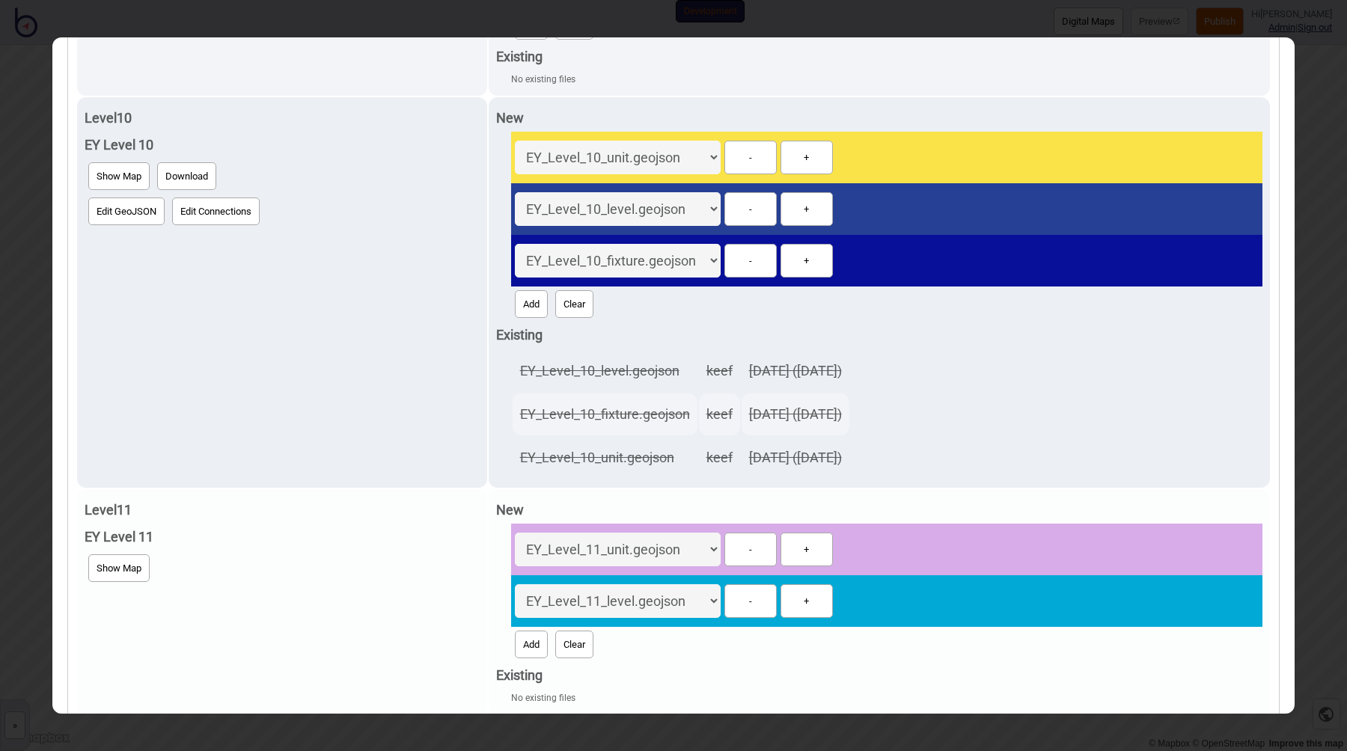
scroll to position [500, 0]
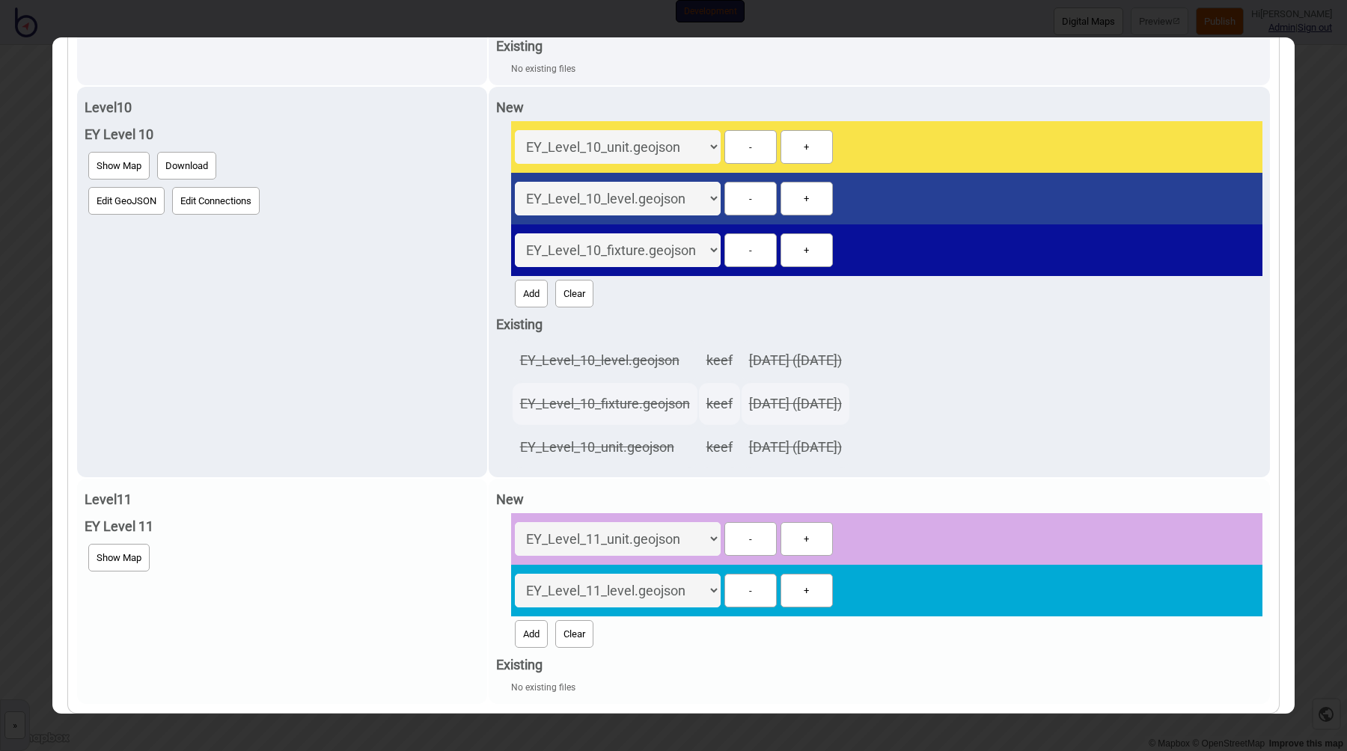
click at [515, 633] on button "Add" at bounding box center [531, 634] width 33 height 28
select select "EY_Level_11_fixture.geojson"
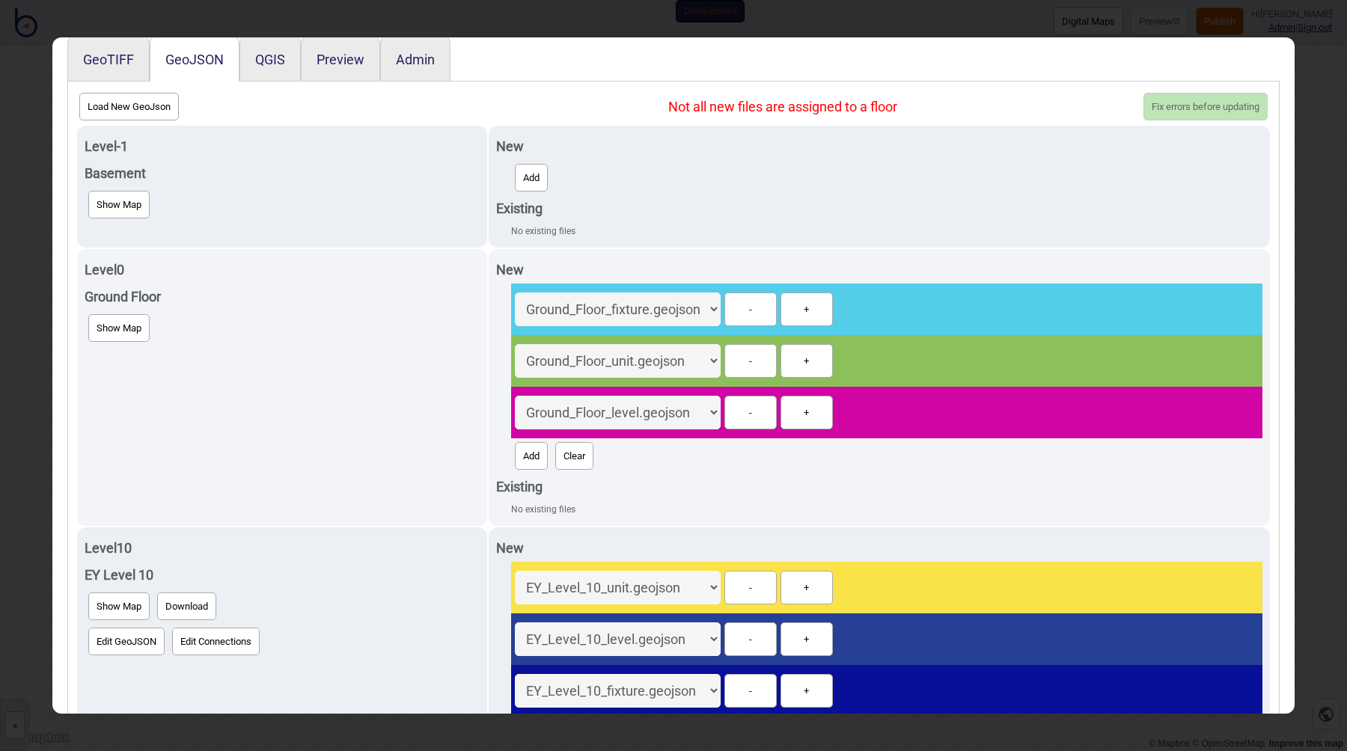
scroll to position [0, 0]
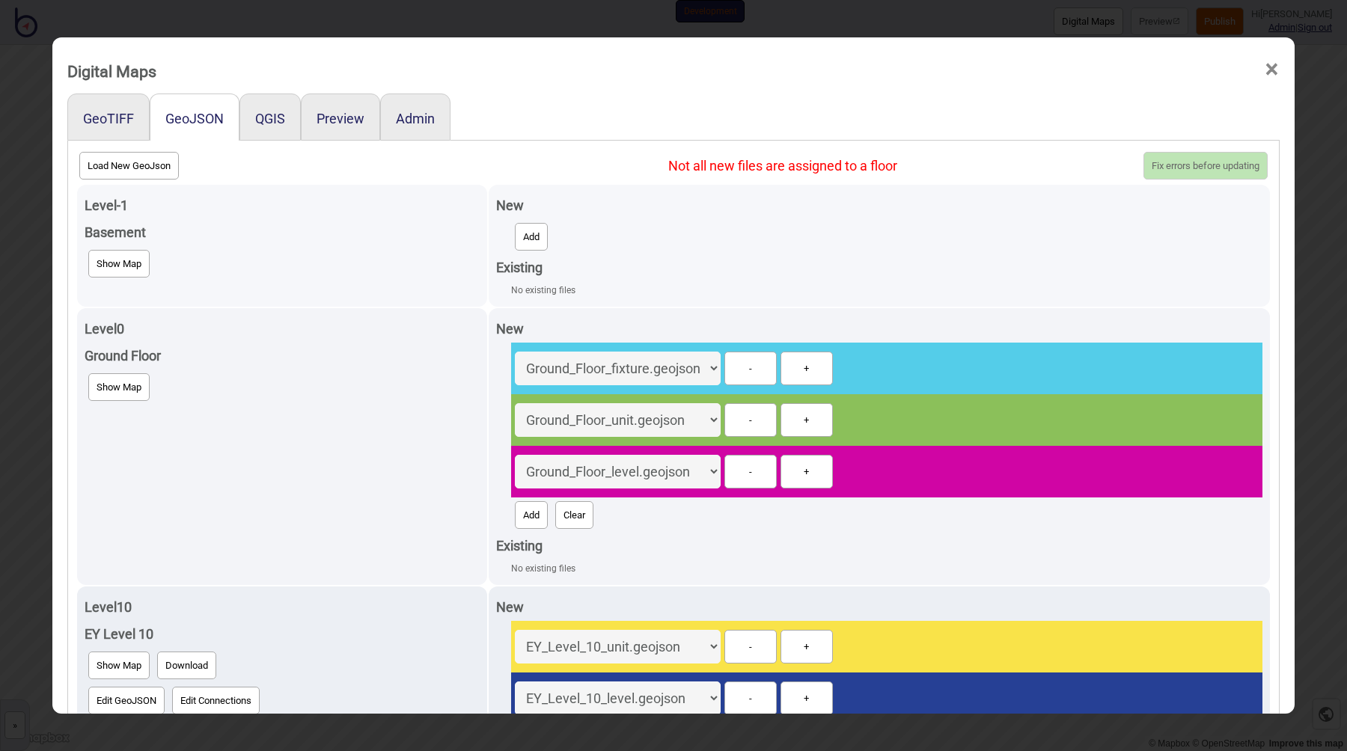
click at [515, 246] on button "Add" at bounding box center [531, 237] width 33 height 28
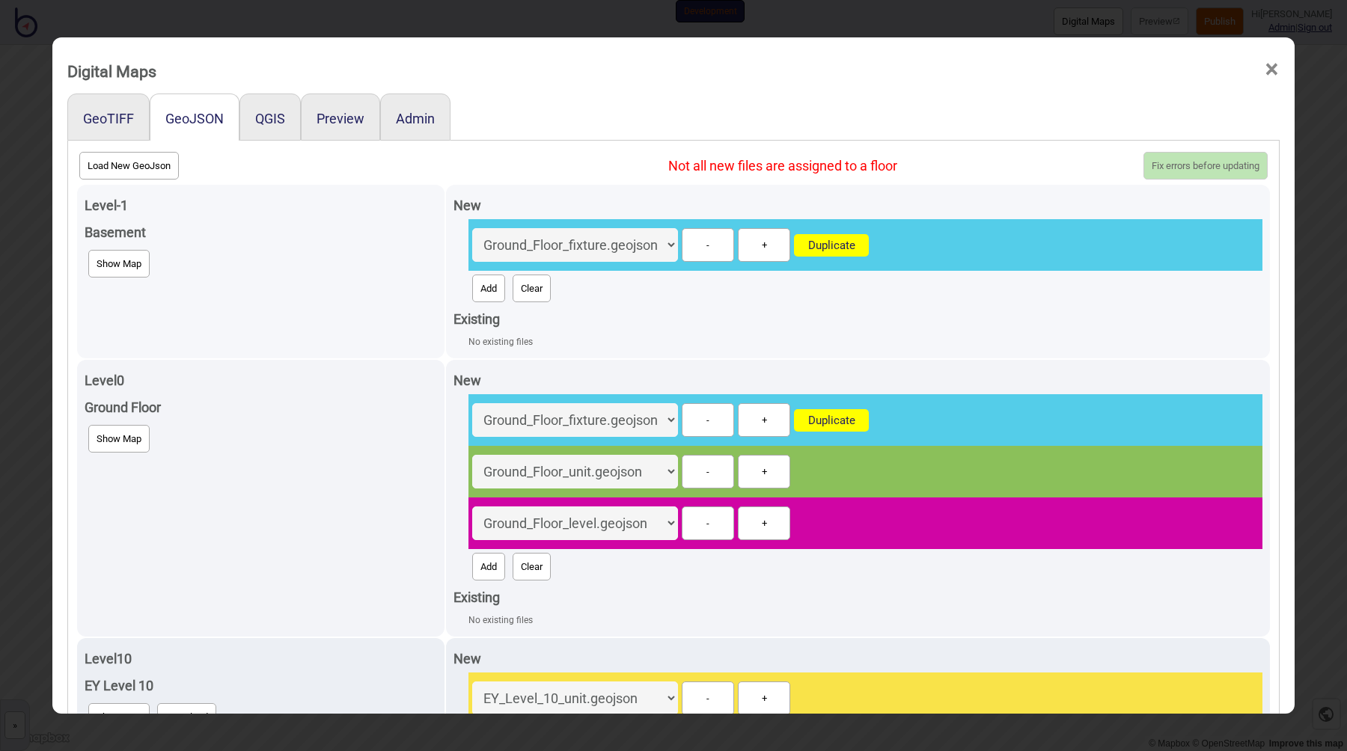
click at [493, 285] on button "Add" at bounding box center [488, 289] width 33 height 28
select select "Ground_Floor_unit.geojson"
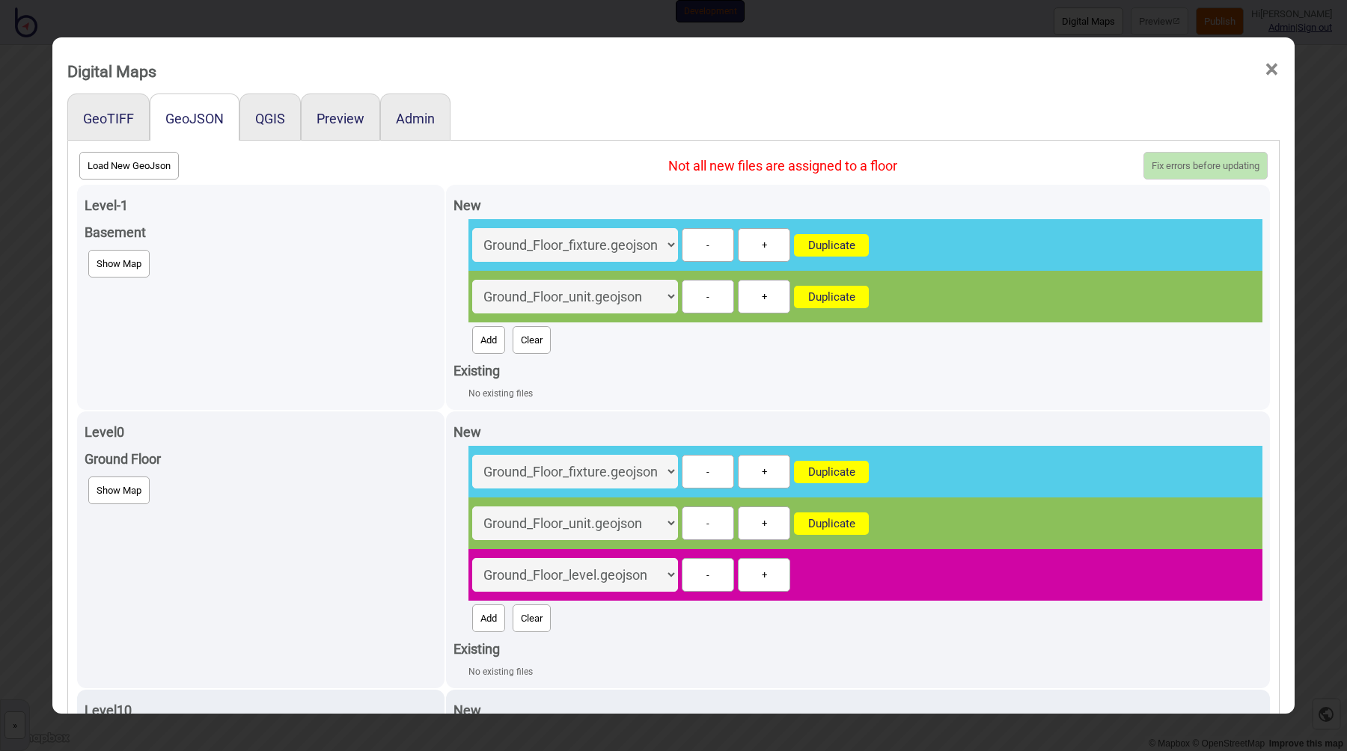
click at [542, 251] on select "Ground_Floor_fixture.geojson Ground_Floor_unit.geojson Ground_Floor_level.geojs…" at bounding box center [575, 245] width 206 height 34
select select "Basement_unit.geojson"
click at [476, 228] on select "Ground_Floor_fixture.geojson Ground_Floor_unit.geojson Ground_Floor_level.geojs…" at bounding box center [575, 245] width 206 height 34
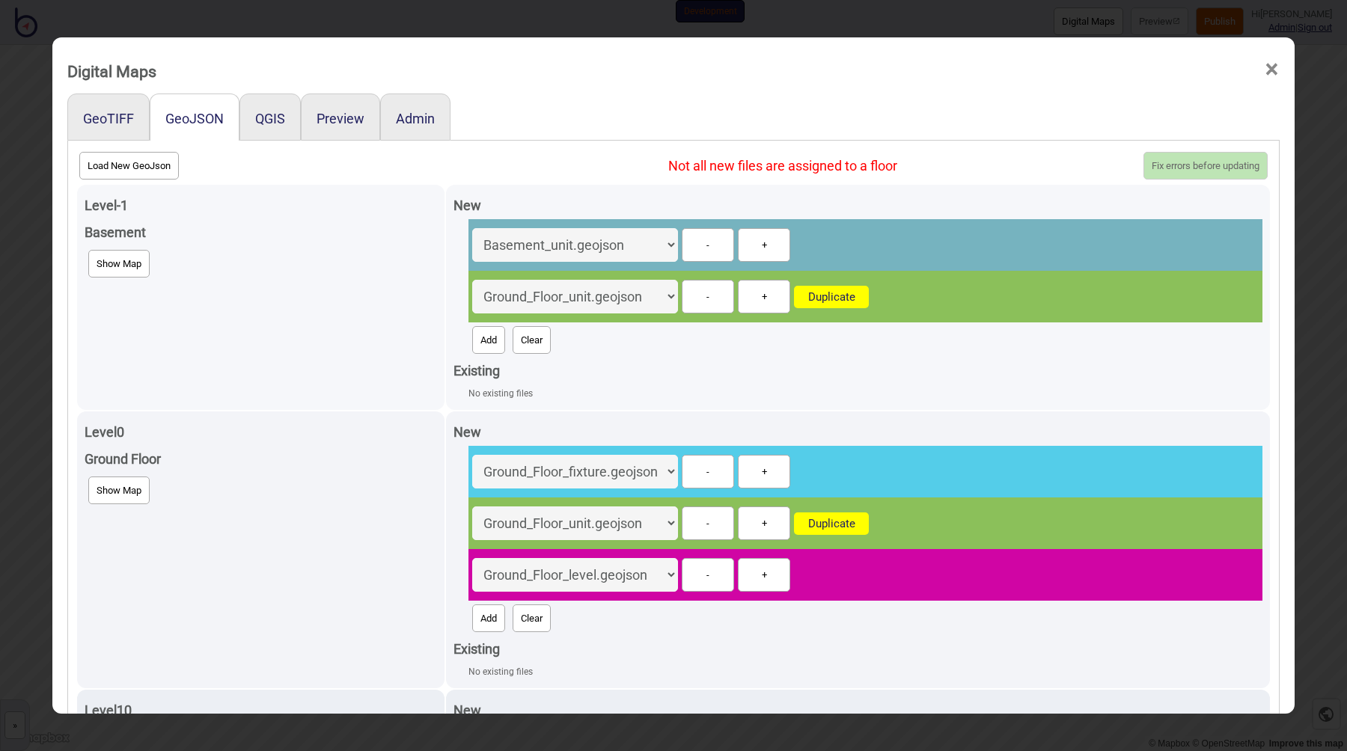
click at [559, 293] on select "Ground_Floor_fixture.geojson Ground_Floor_unit.geojson Ground_Floor_level.geojs…" at bounding box center [575, 297] width 206 height 34
select select "Basement_level.geojson"
click at [482, 280] on select "Ground_Floor_fixture.geojson Ground_Floor_unit.geojson Ground_Floor_level.geojs…" at bounding box center [575, 297] width 206 height 34
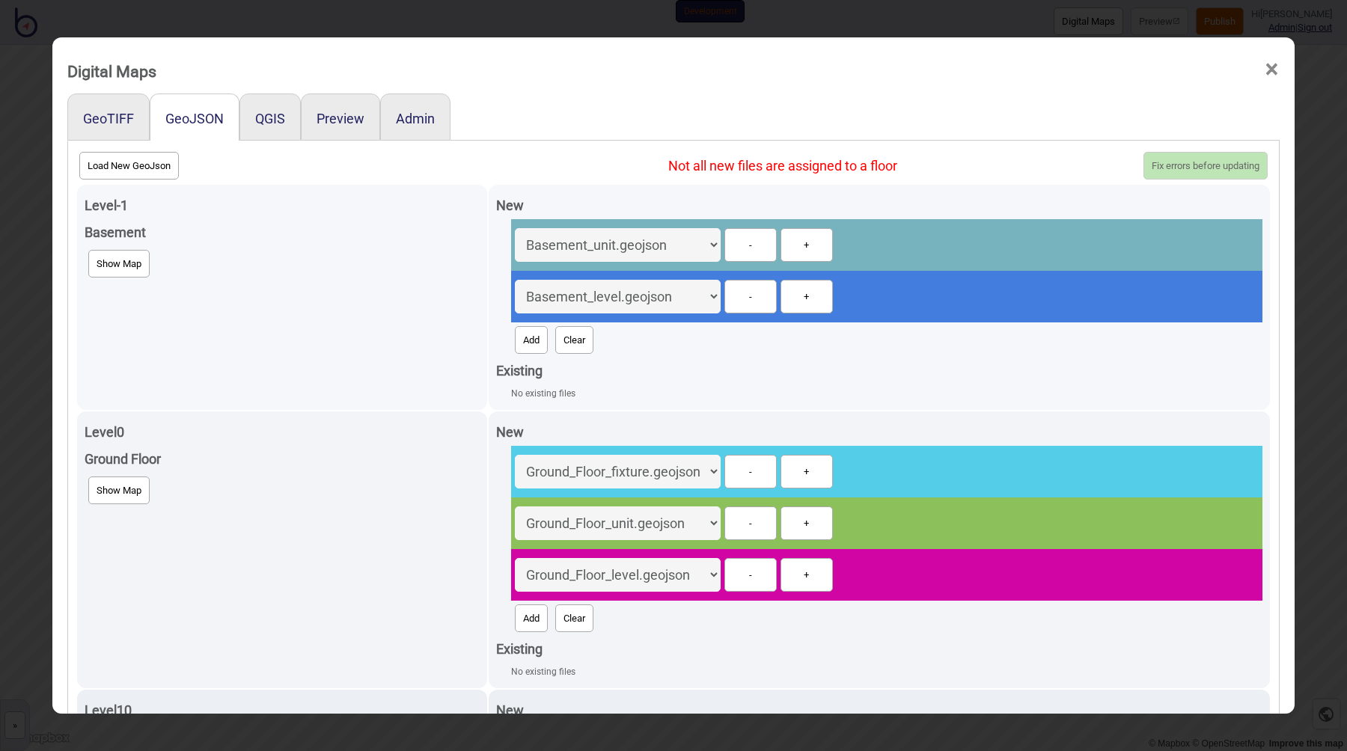
click at [515, 347] on button "Add" at bounding box center [531, 340] width 33 height 28
select select "Basement_fixture.geojson"
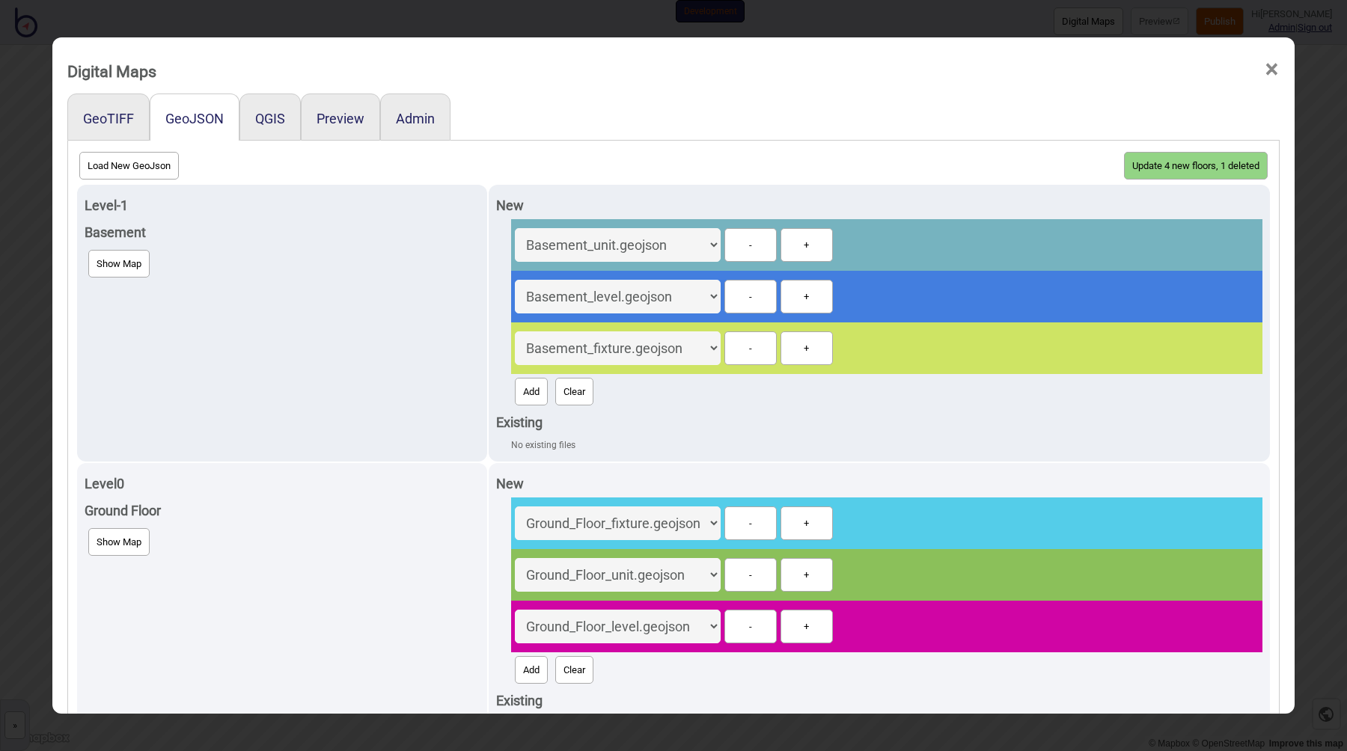
click at [1173, 172] on button "Update 4 new floors, 1 deleted" at bounding box center [1196, 166] width 144 height 28
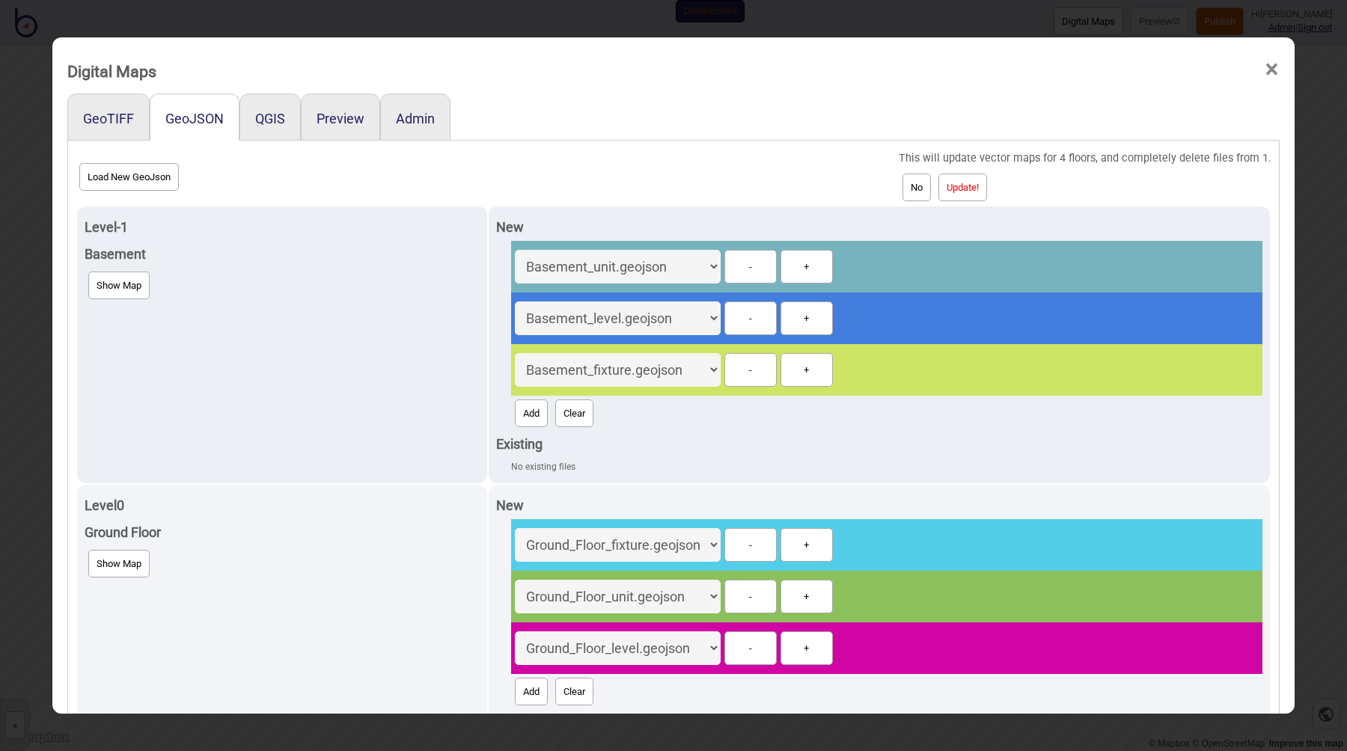
click at [987, 183] on button "Update!" at bounding box center [962, 188] width 49 height 28
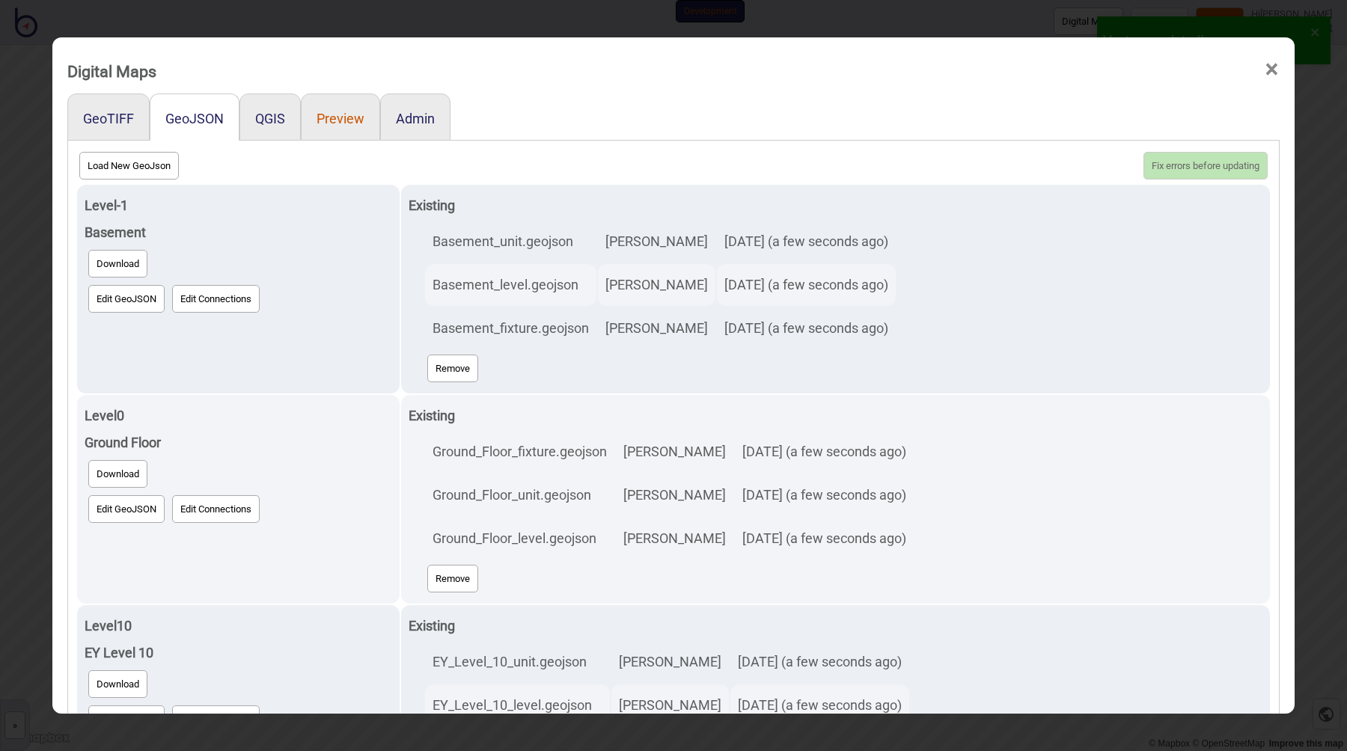
click at [326, 120] on button "Preview" at bounding box center [341, 119] width 48 height 16
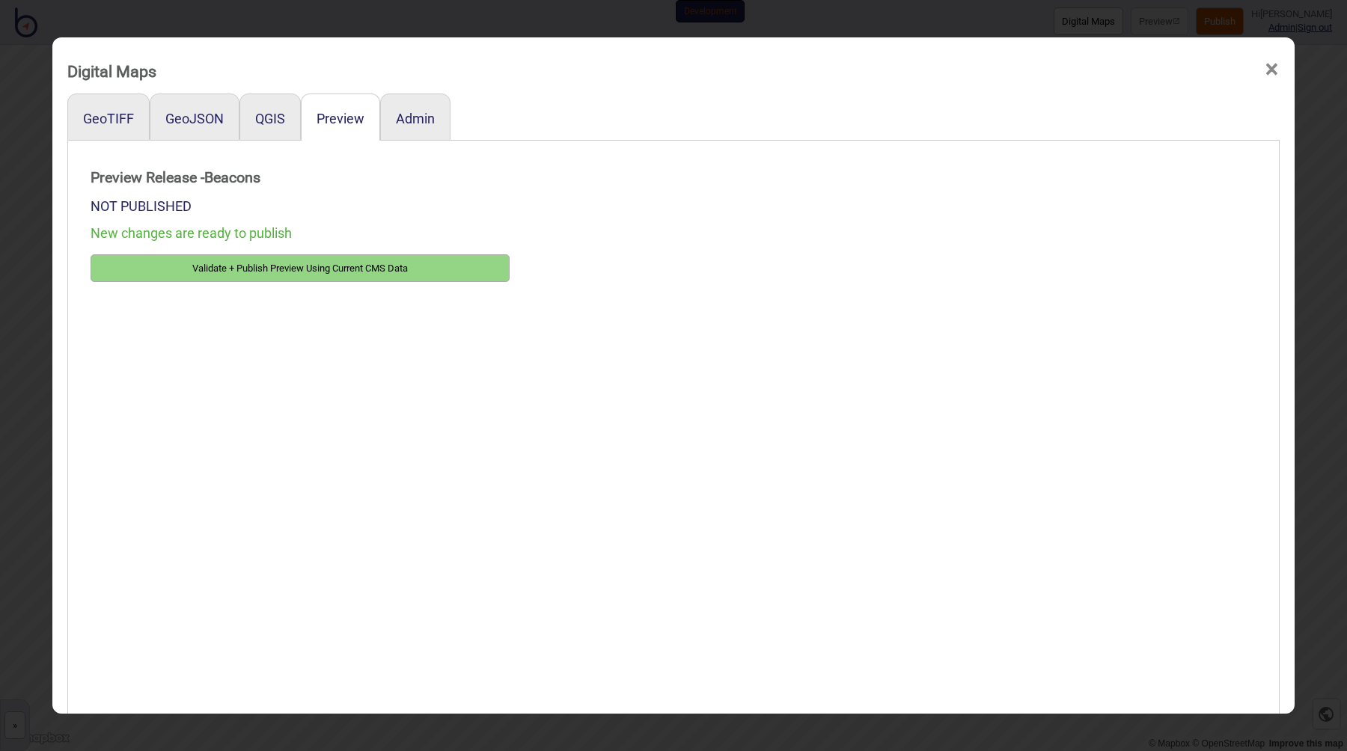
click at [317, 269] on button "Validate + Publish Preview Using Current CMS Data" at bounding box center [300, 268] width 419 height 28
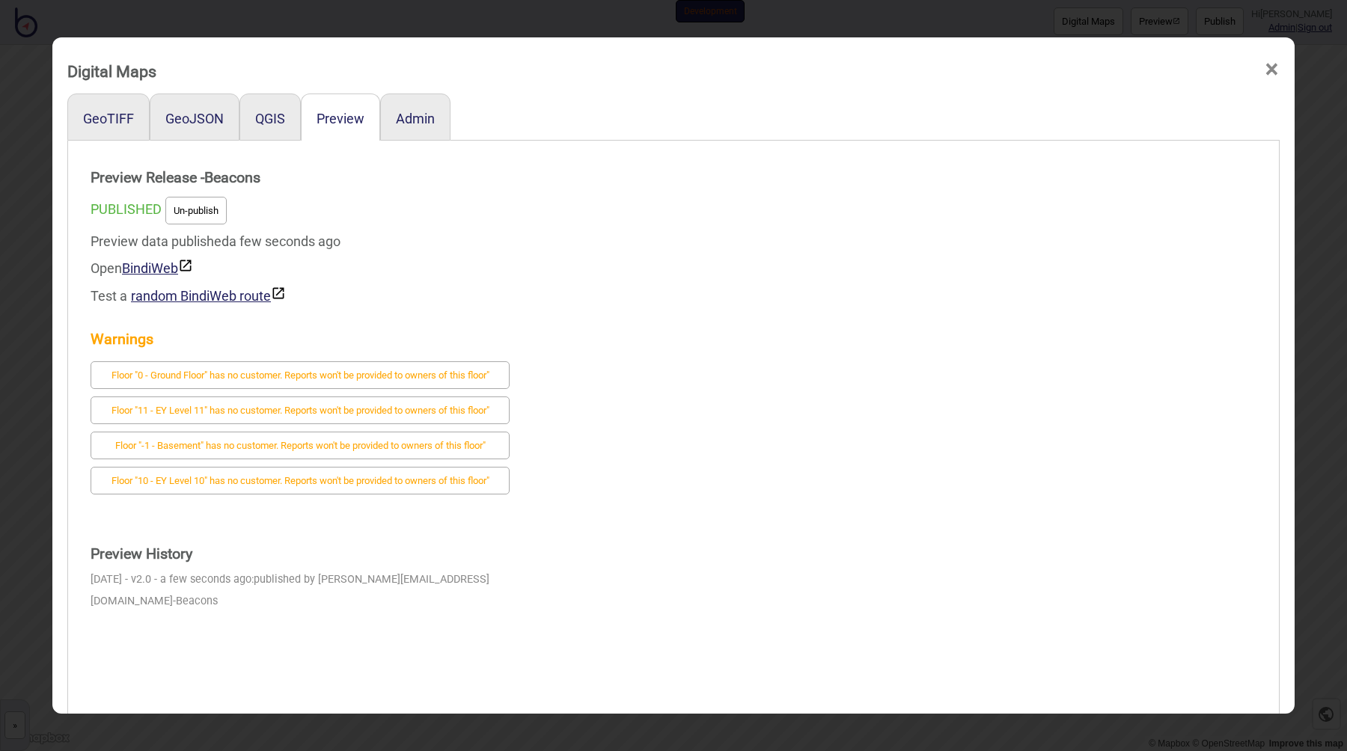
click at [778, 495] on div "Preview Release - Beacons PUBLISHED Un-publish Preview data published a few sec…" at bounding box center [674, 520] width 1196 height 744
click at [162, 273] on link "BindiWeb" at bounding box center [157, 268] width 71 height 16
click at [497, 259] on div "Open BindiWeb" at bounding box center [300, 268] width 419 height 27
